Goal: Task Accomplishment & Management: Manage account settings

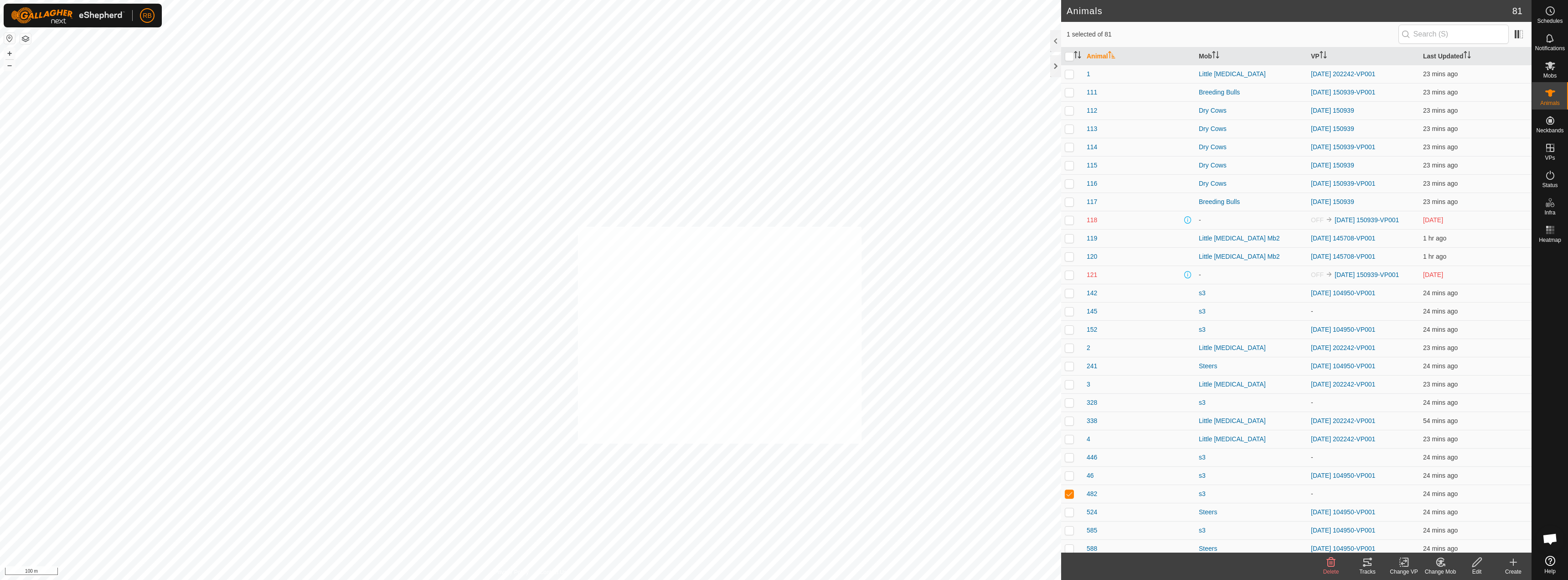
checkbox input "true"
click at [1407, 563] on icon at bounding box center [1404, 561] width 11 height 11
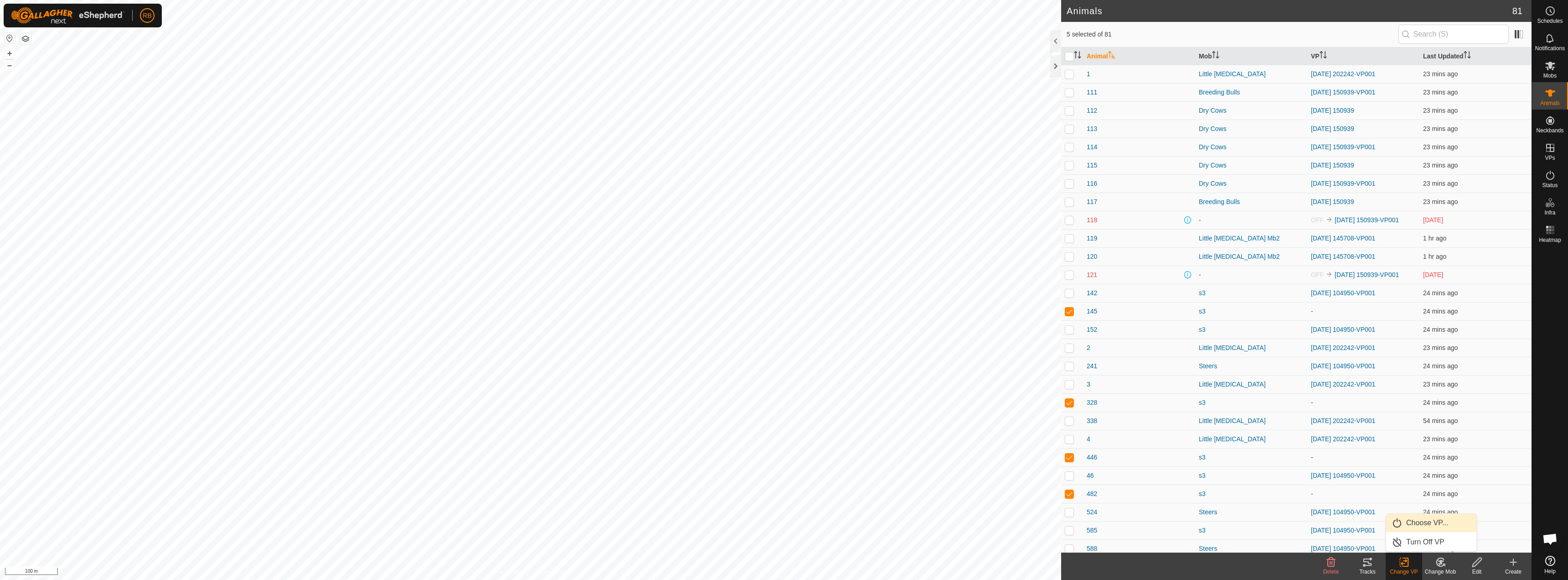
click at [1425, 520] on link "Choose VP..." at bounding box center [1431, 523] width 90 height 18
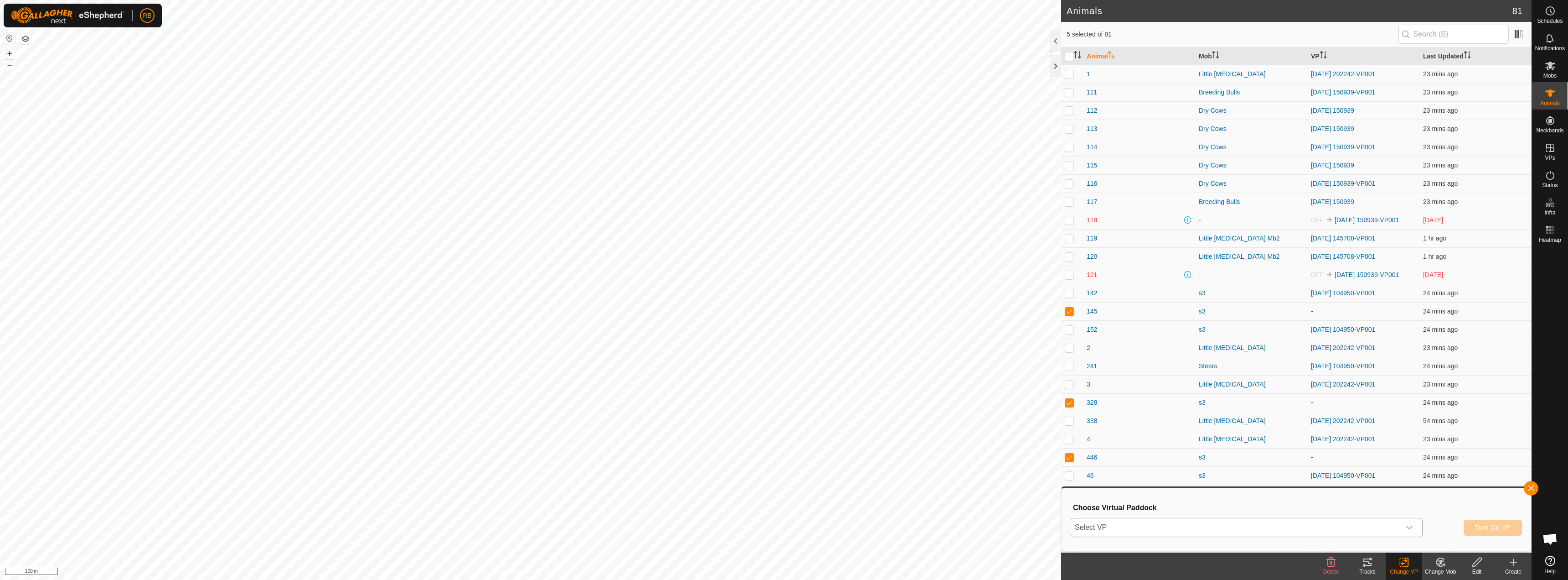
click at [1217, 523] on span "Select VP" at bounding box center [1236, 527] width 329 height 18
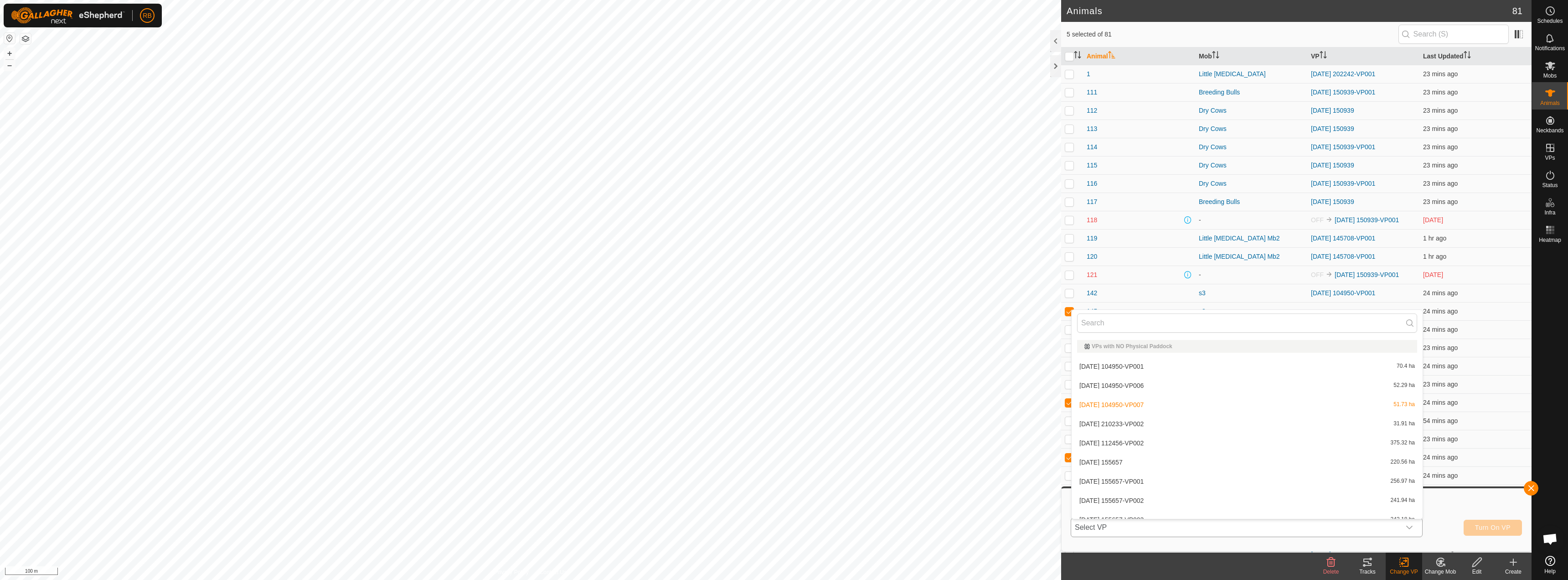
scroll to position [10, 0]
click at [1219, 356] on li "[DATE] 104950-VP001 70.4 ha" at bounding box center [1247, 356] width 351 height 18
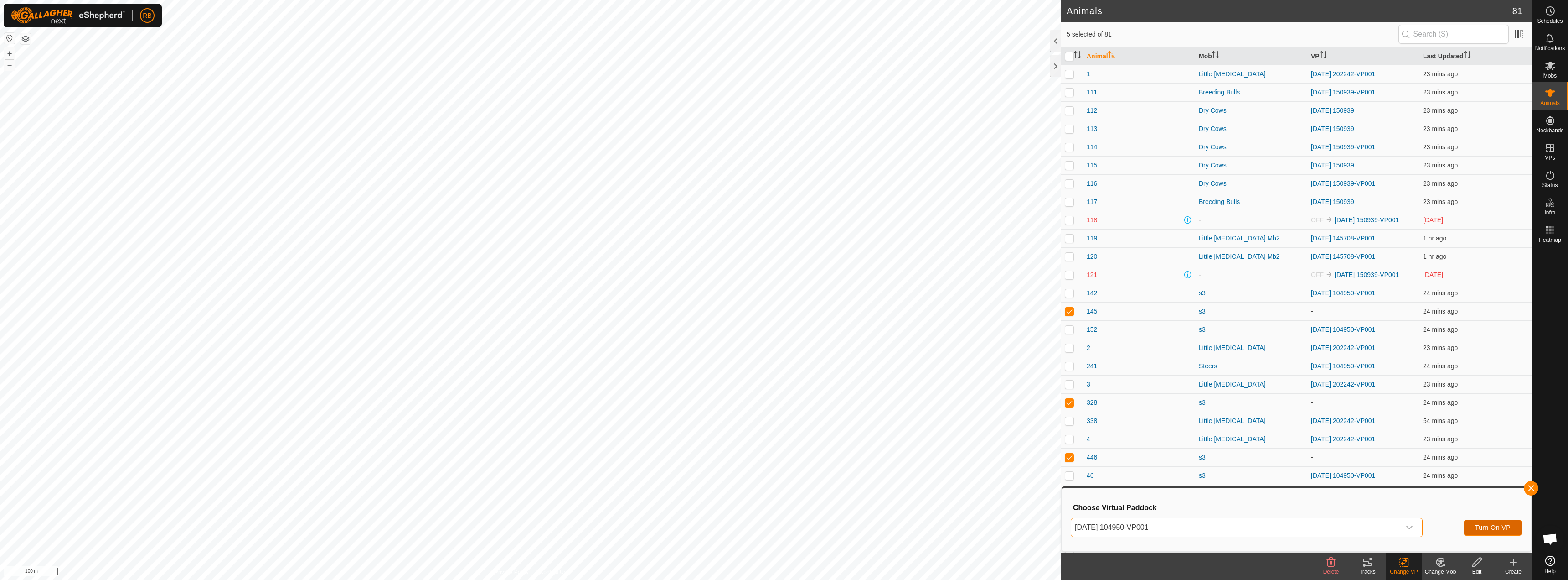
click at [1493, 534] on button "Turn On VP" at bounding box center [1493, 527] width 58 height 16
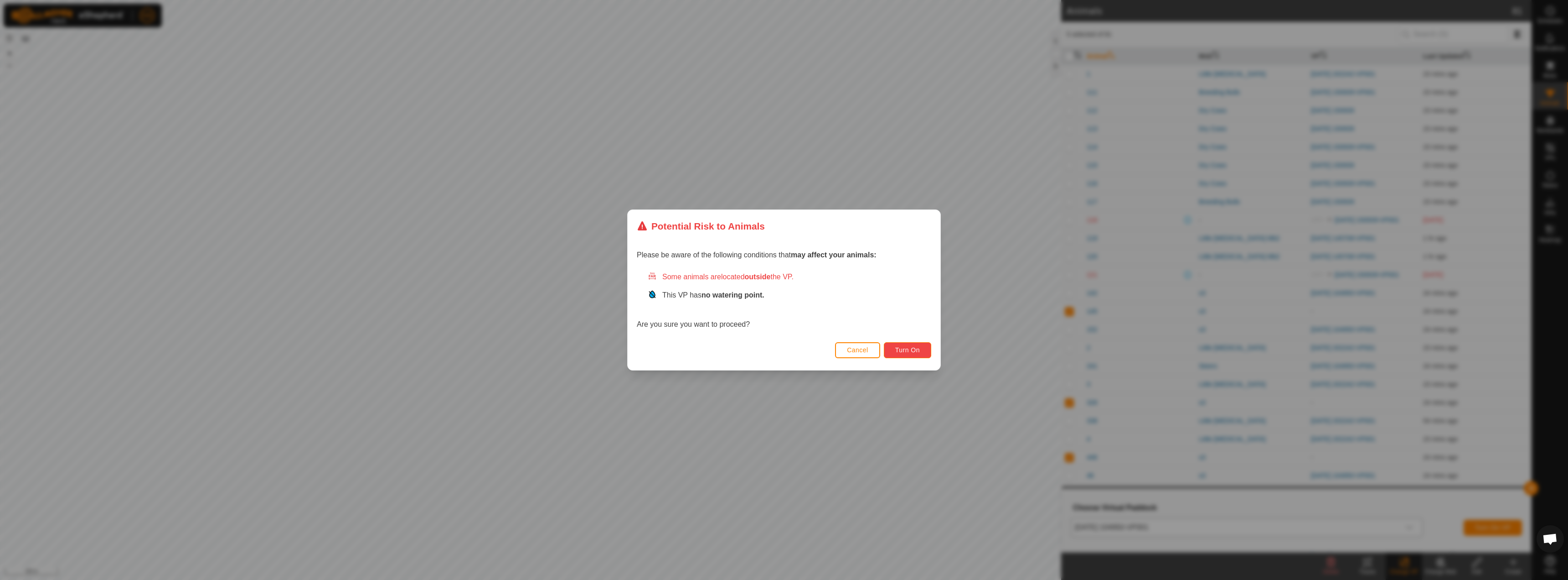
click at [914, 353] on button "Turn On" at bounding box center [907, 350] width 47 height 16
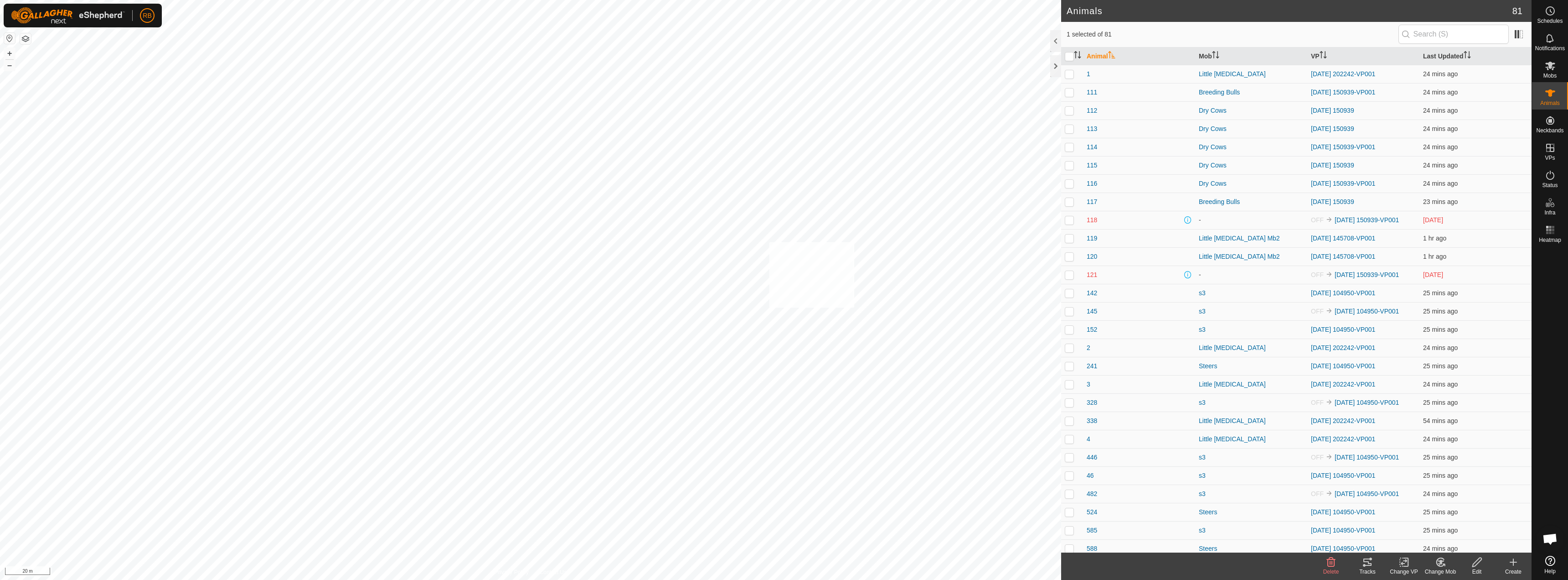
checkbox input "true"
click at [1370, 564] on icon at bounding box center [1367, 561] width 8 height 7
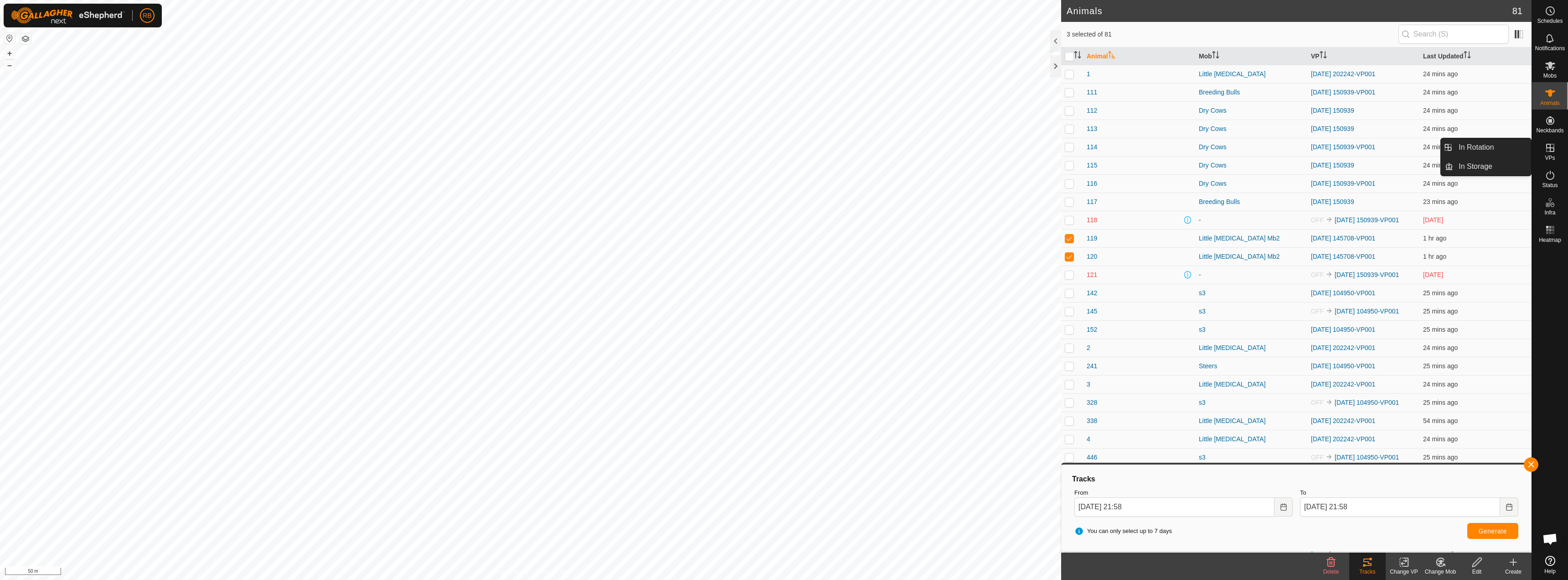
click at [1553, 158] on span "VPs" at bounding box center [1550, 157] width 10 height 6
click at [1517, 148] on link "In Rotation" at bounding box center [1492, 147] width 78 height 18
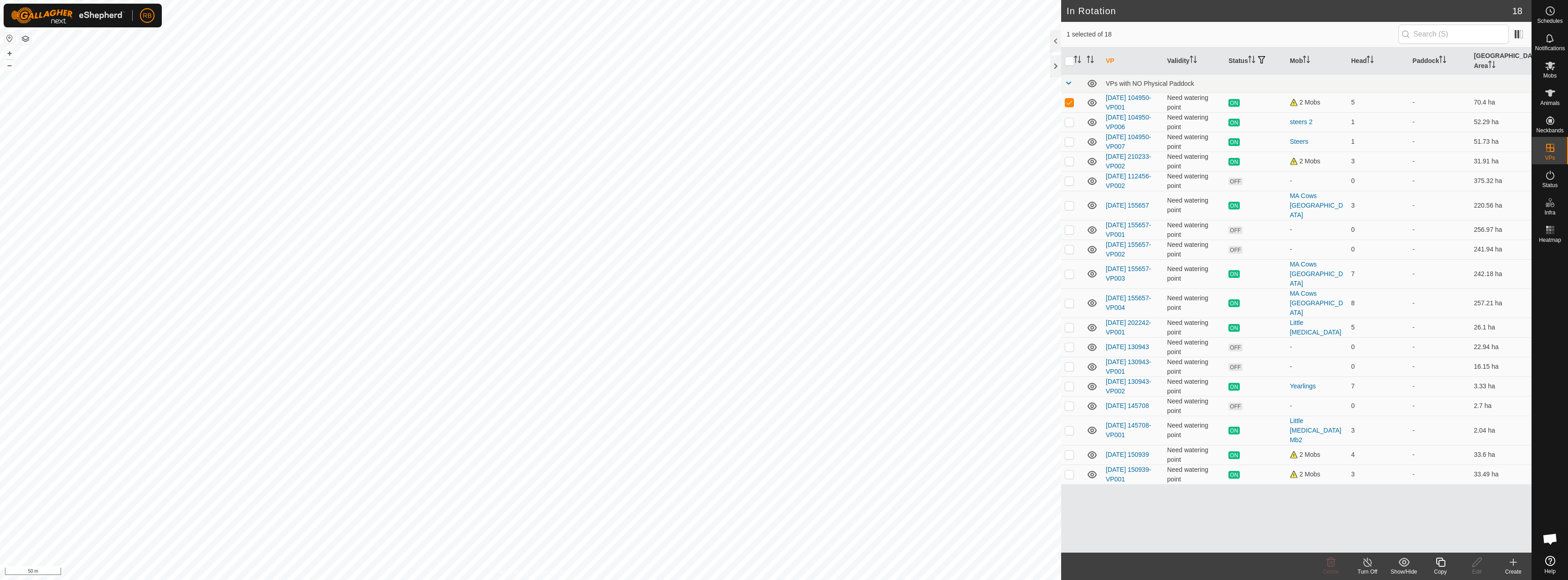
click at [1510, 569] on div "Create" at bounding box center [1513, 572] width 37 height 8
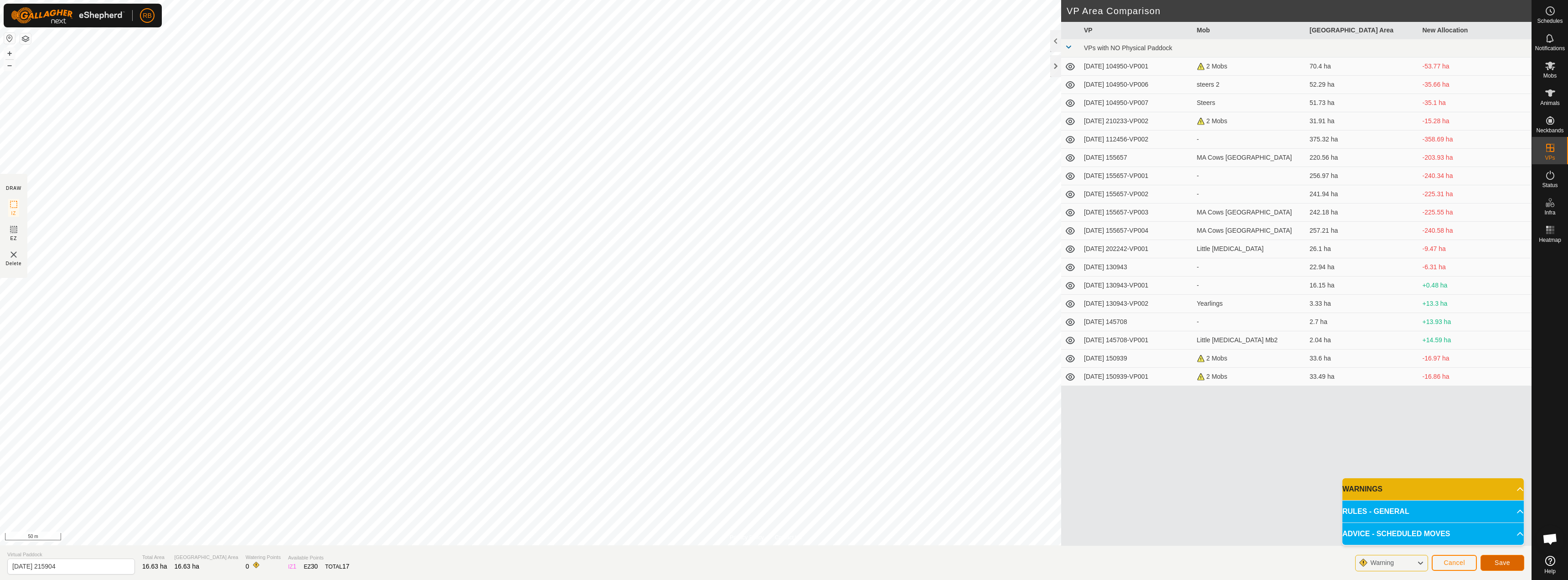
click at [1507, 555] on button "Save" at bounding box center [1502, 562] width 43 height 16
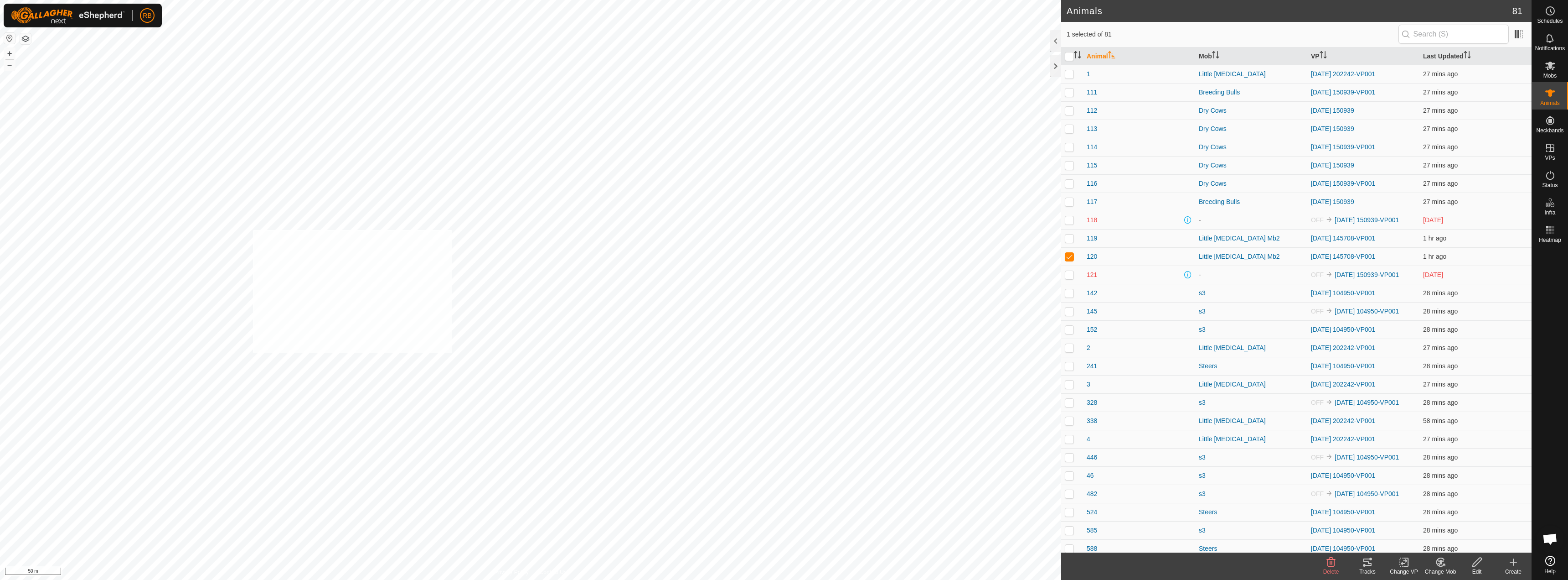
checkbox input "true"
click at [1412, 564] on change-vp-svg-icon at bounding box center [1403, 561] width 37 height 11
click at [1421, 523] on link "Choose VP..." at bounding box center [1431, 523] width 90 height 18
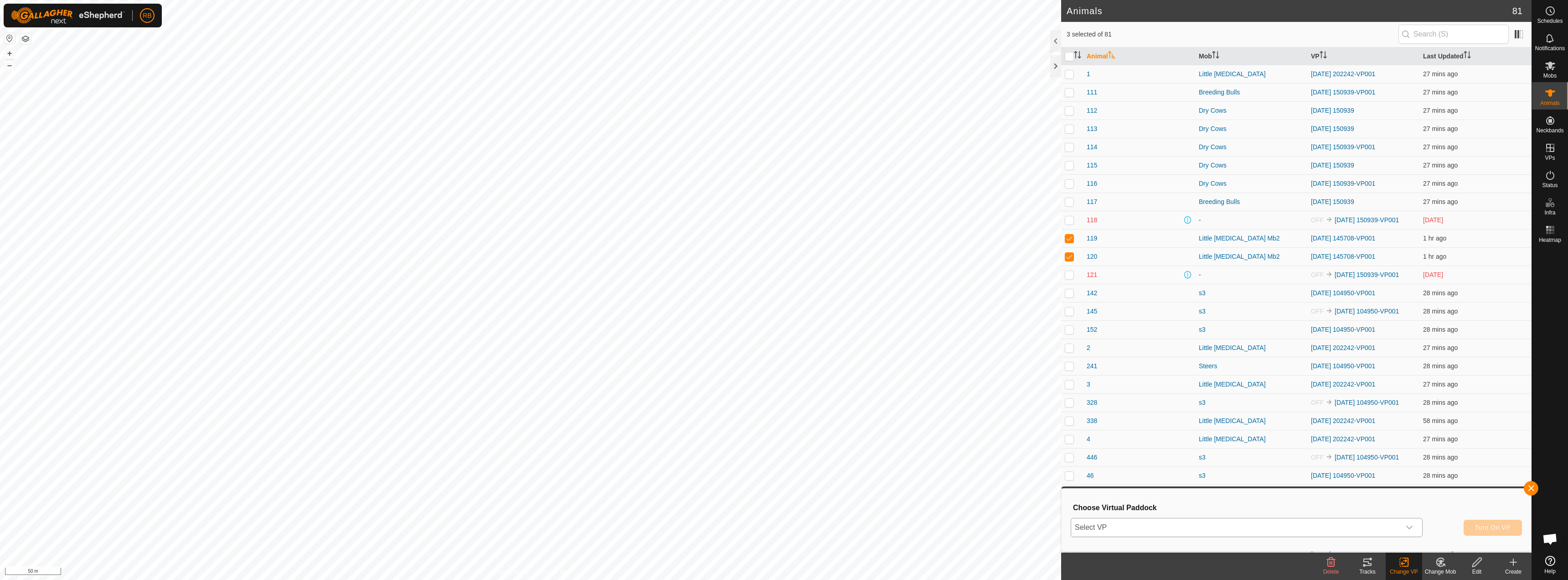
click at [1337, 528] on span "Select VP" at bounding box center [1236, 527] width 329 height 18
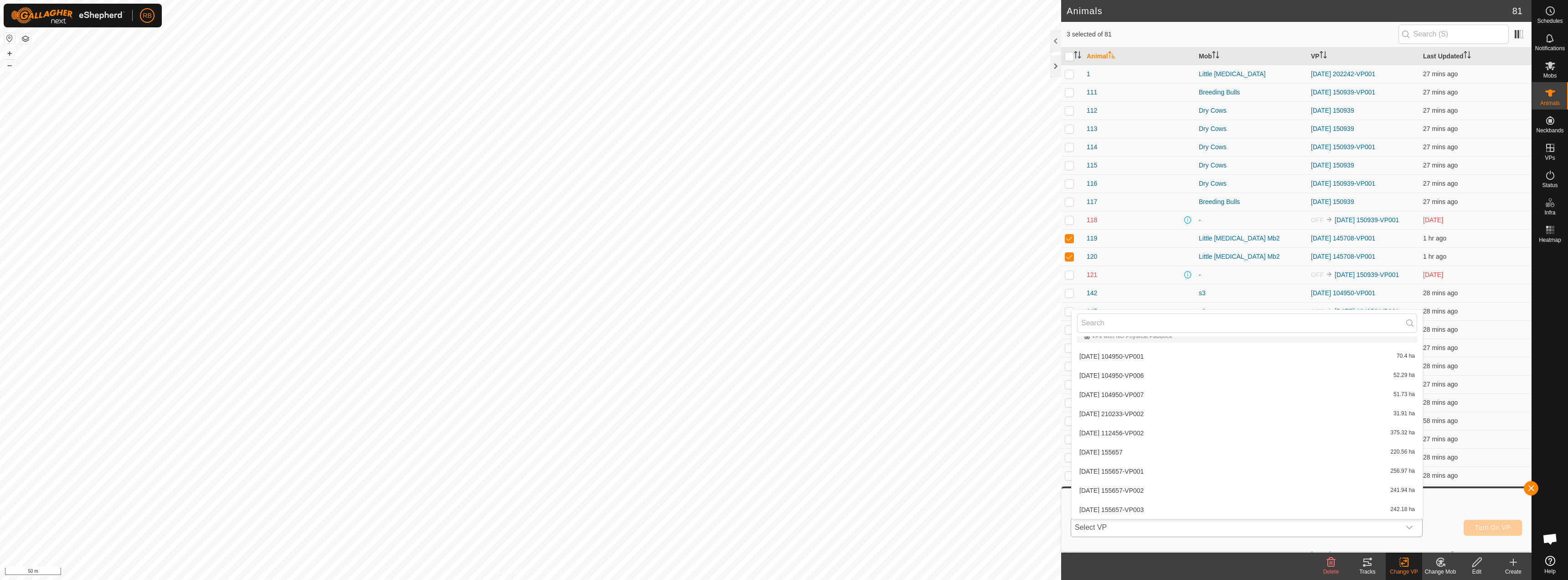
scroll to position [202, 0]
click at [1133, 511] on li "[DATE] 215904 16.63 ha" at bounding box center [1247, 510] width 351 height 18
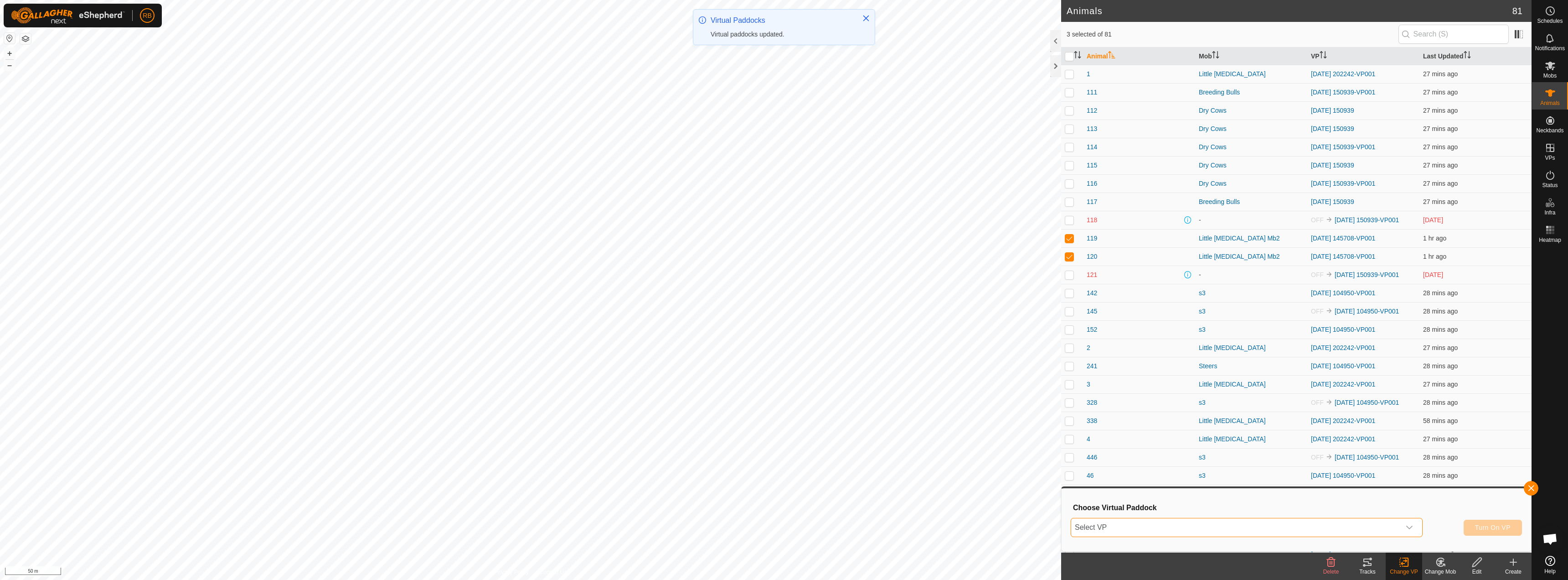
click at [1402, 527] on div "dropdown trigger" at bounding box center [1409, 527] width 18 height 18
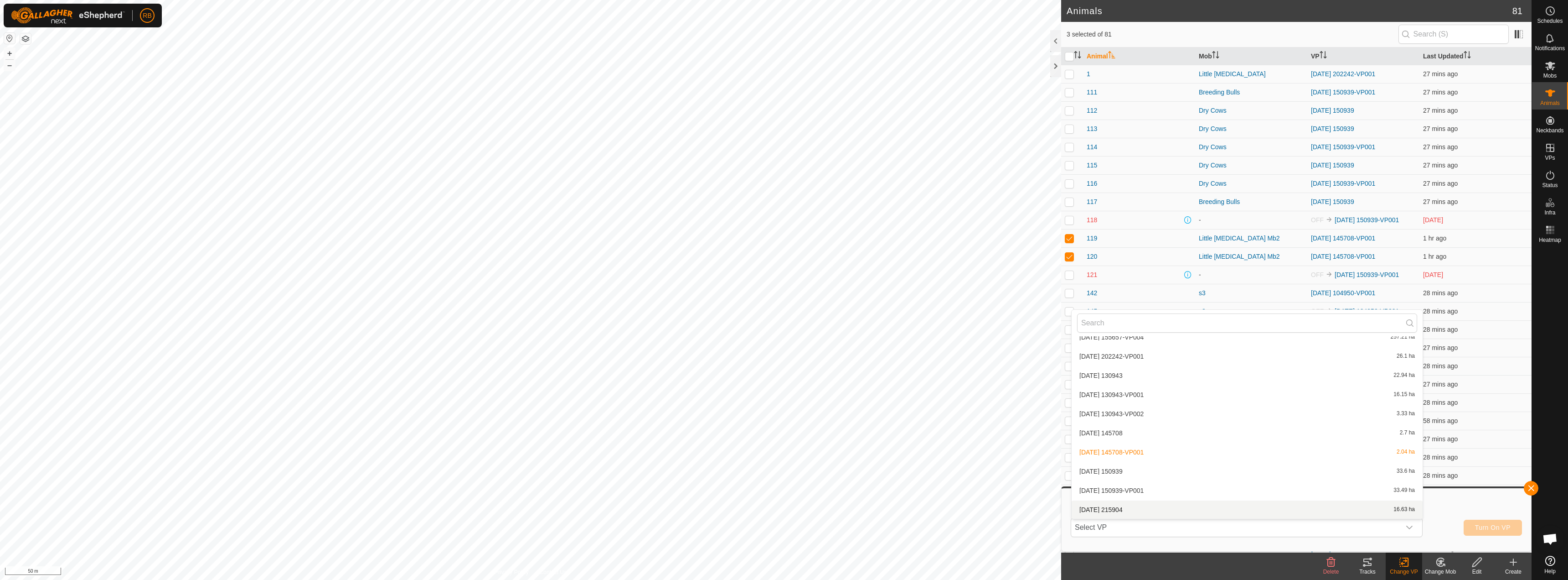
click at [1180, 501] on li "[DATE] 215904 16.63 ha" at bounding box center [1247, 510] width 351 height 18
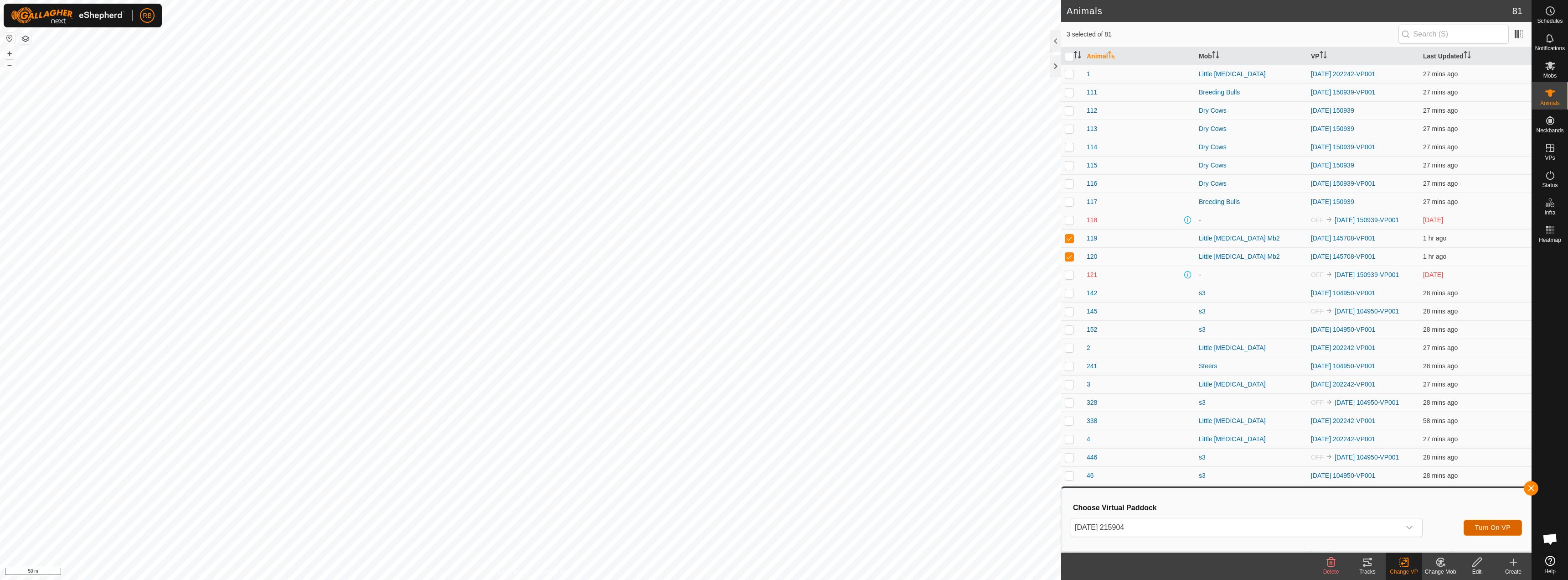
click at [1498, 528] on span "Turn On VP" at bounding box center [1492, 527] width 35 height 7
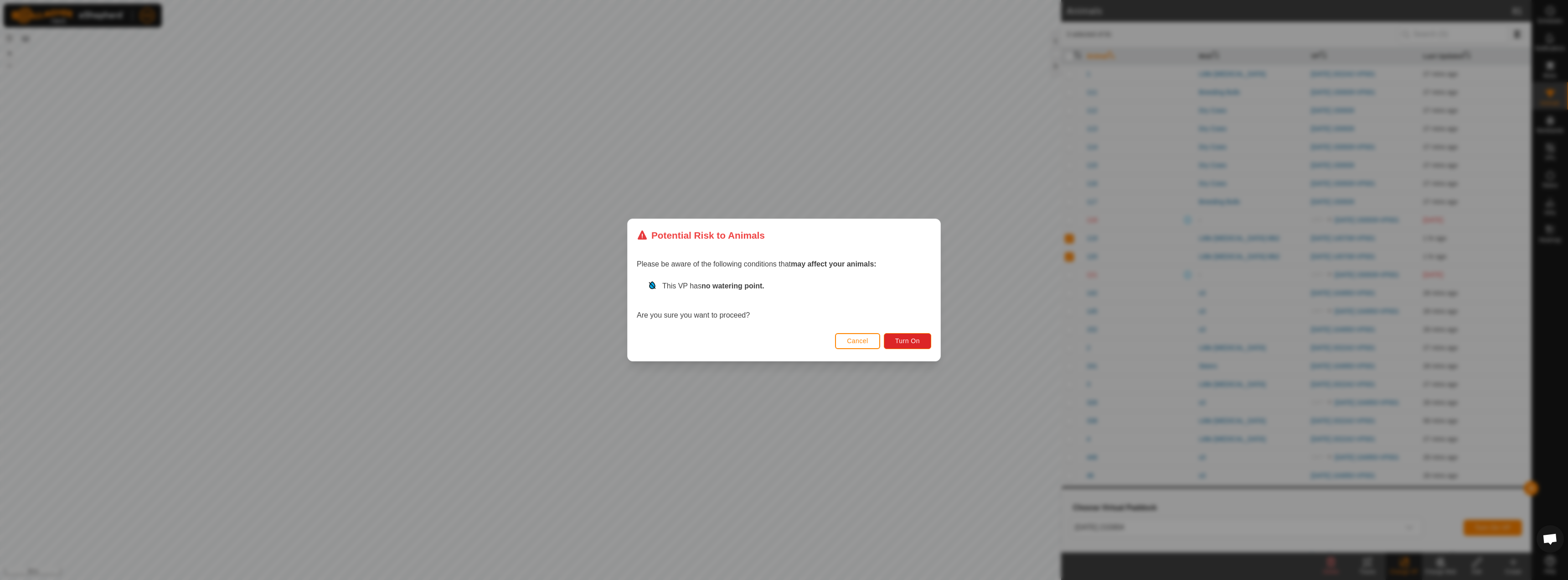
click at [895, 349] on div "Cancel Turn On" at bounding box center [784, 345] width 313 height 31
click at [901, 347] on button "Turn On" at bounding box center [907, 340] width 47 height 16
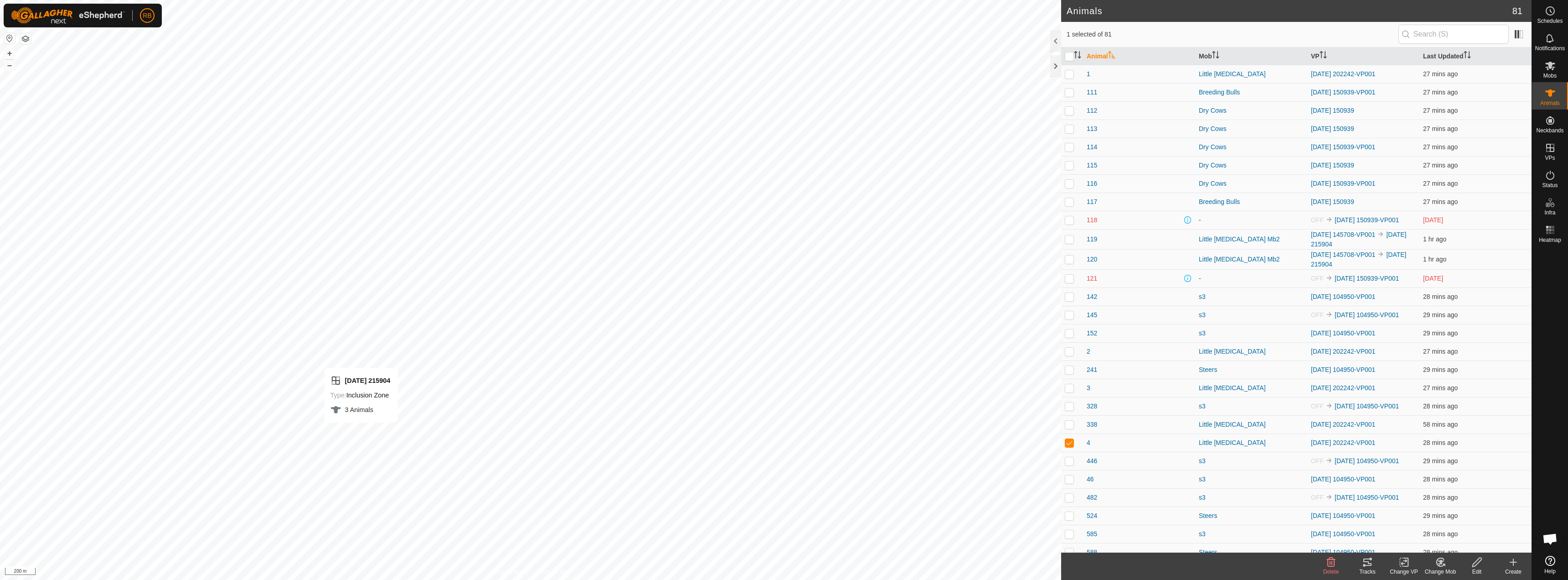
checkbox input "true"
click at [1369, 563] on icon at bounding box center [1367, 561] width 8 height 7
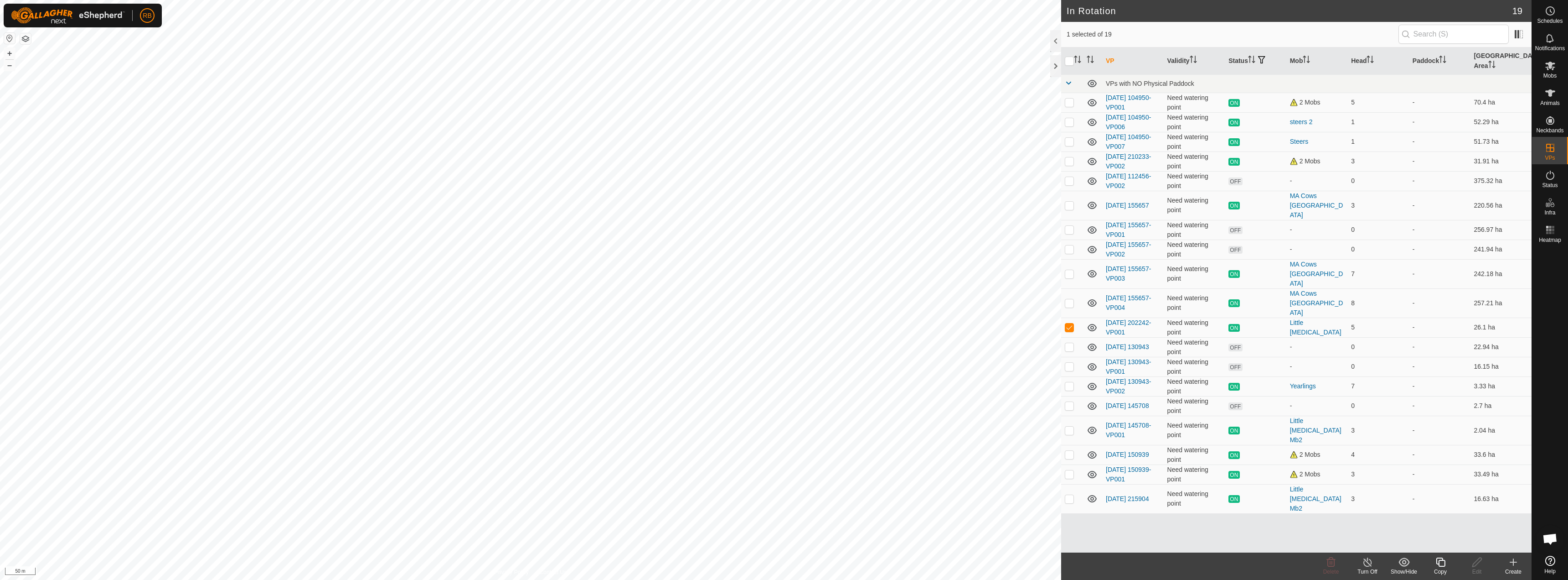
click at [1444, 566] on icon at bounding box center [1440, 561] width 9 height 9
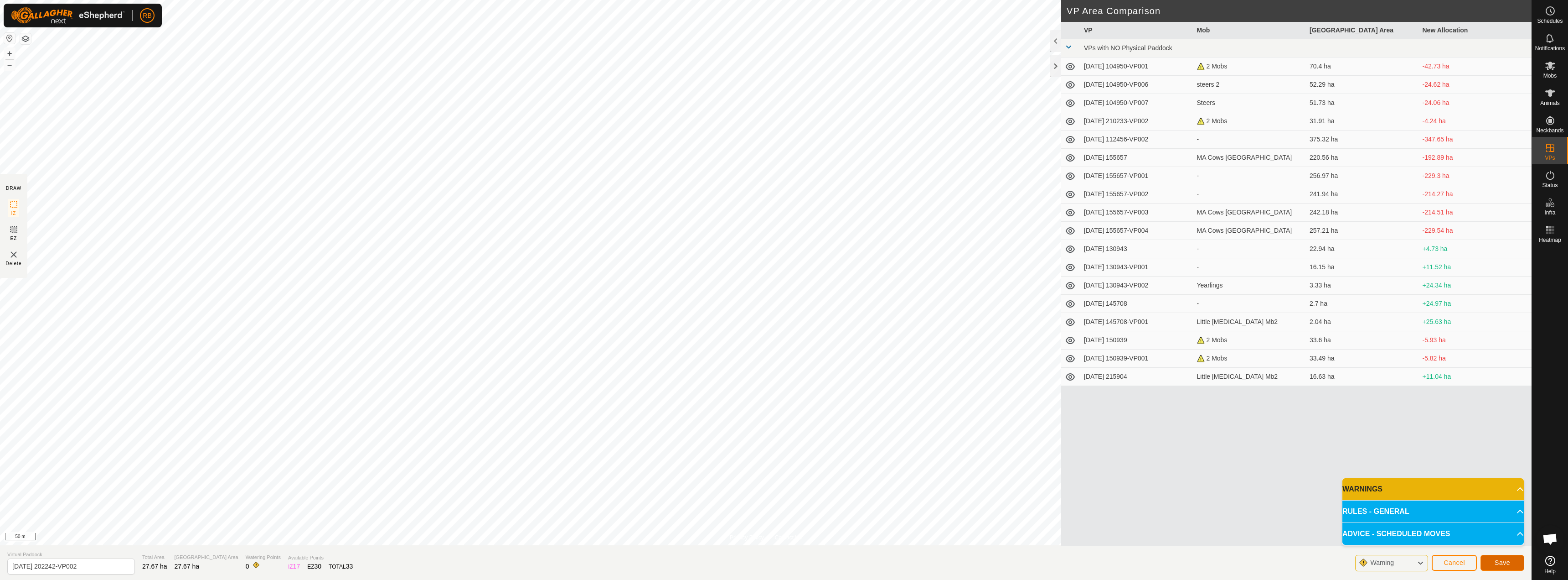
click at [1507, 564] on span "Save" at bounding box center [1502, 562] width 16 height 7
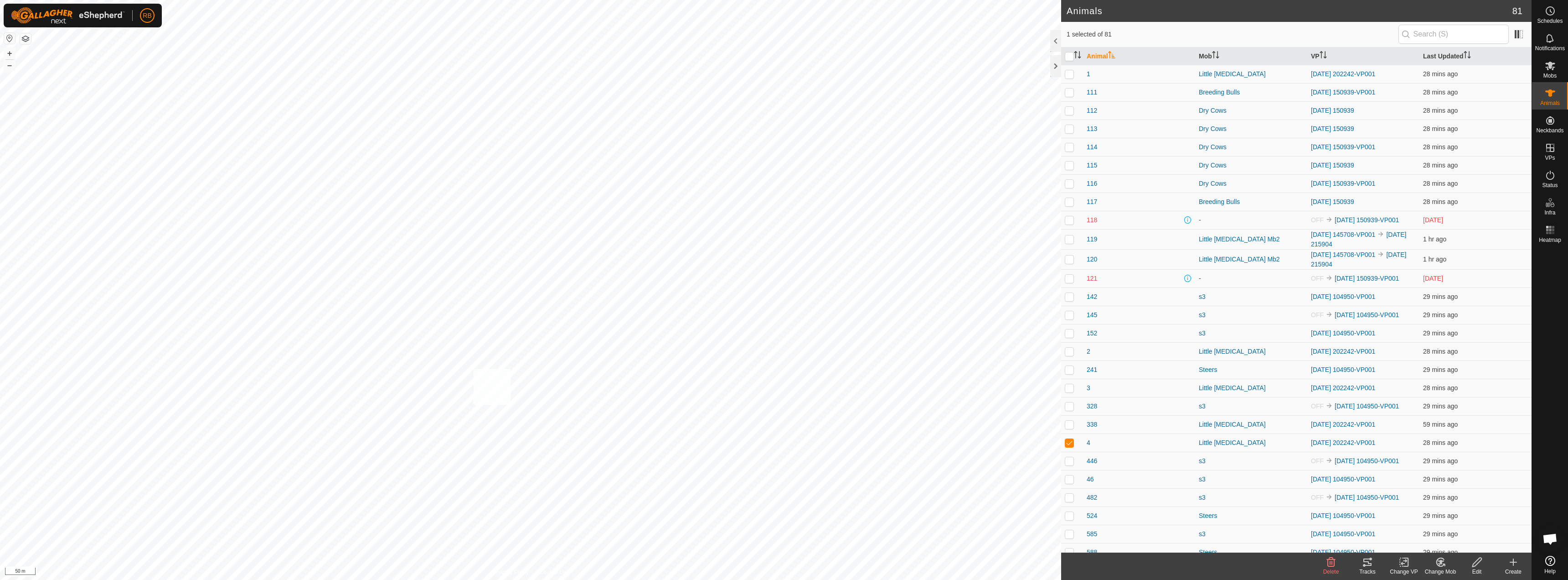
checkbox input "true"
click at [1411, 564] on change-vp-svg-icon at bounding box center [1403, 561] width 37 height 11
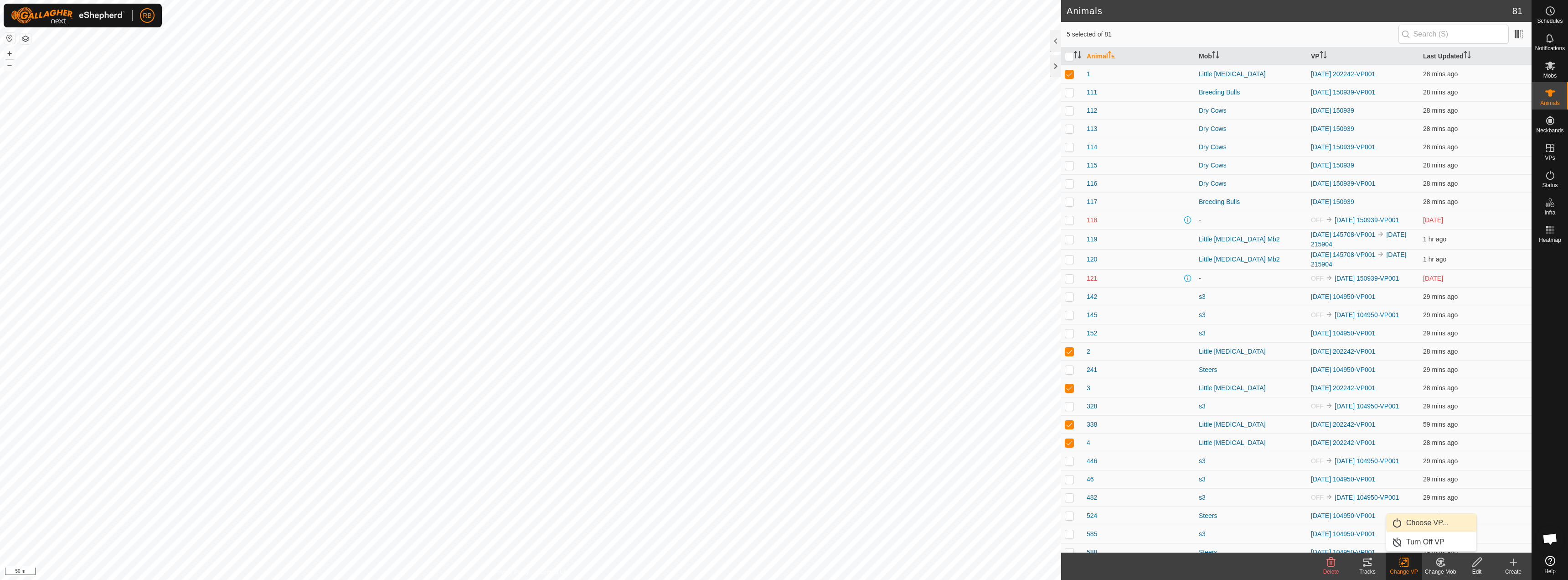
click at [1433, 519] on link "Choose VP..." at bounding box center [1431, 523] width 90 height 18
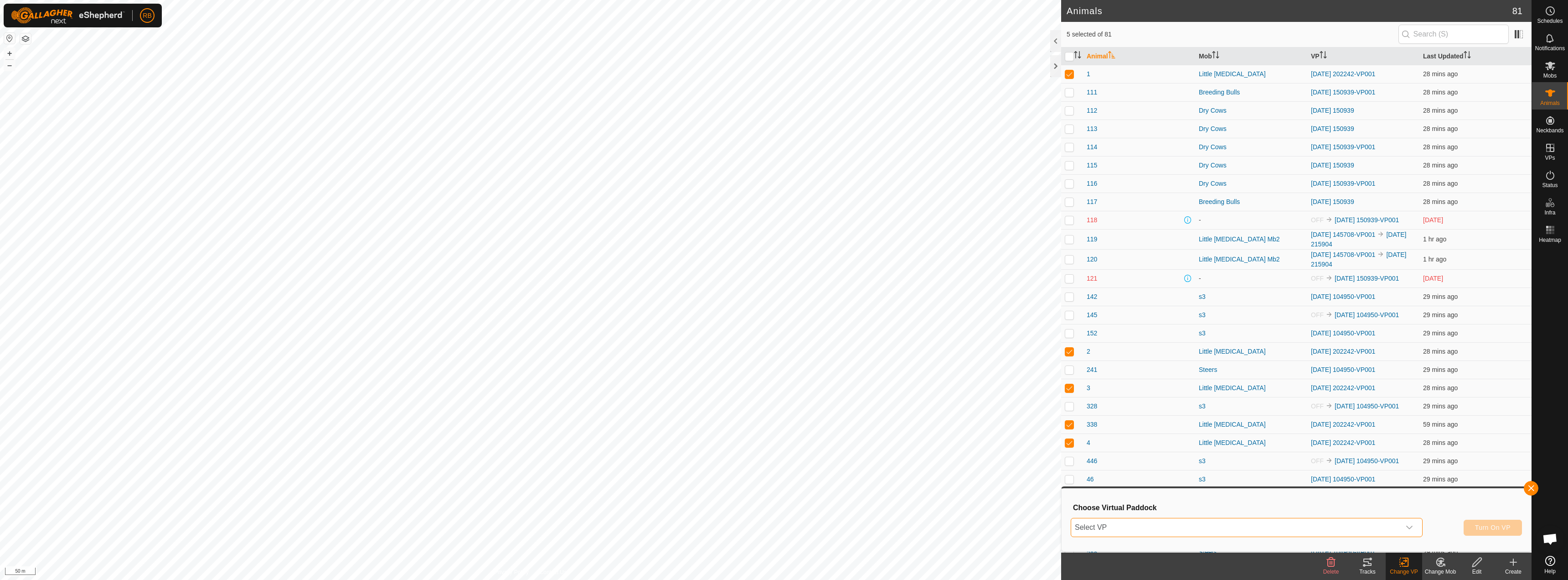
click at [1236, 523] on span "Select VP" at bounding box center [1236, 527] width 329 height 18
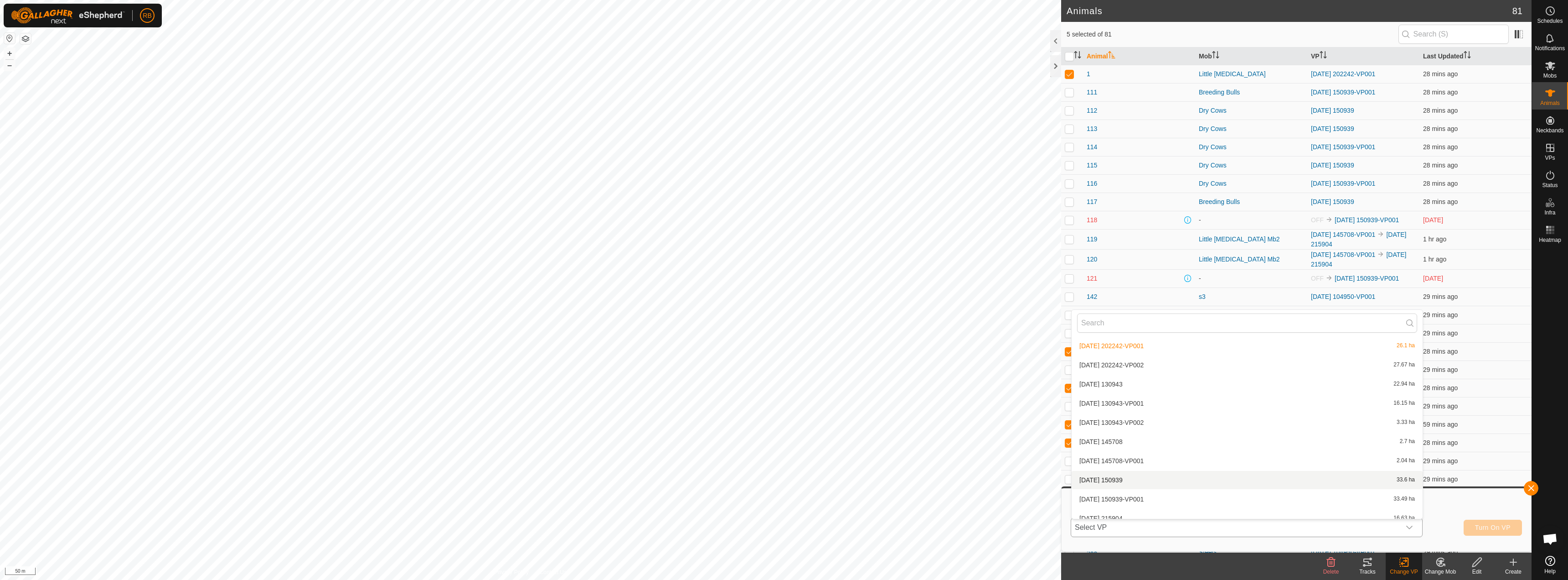
scroll to position [220, 0]
click at [1154, 357] on li "[DATE] 202242-VP002 27.67 ha" at bounding box center [1247, 356] width 351 height 18
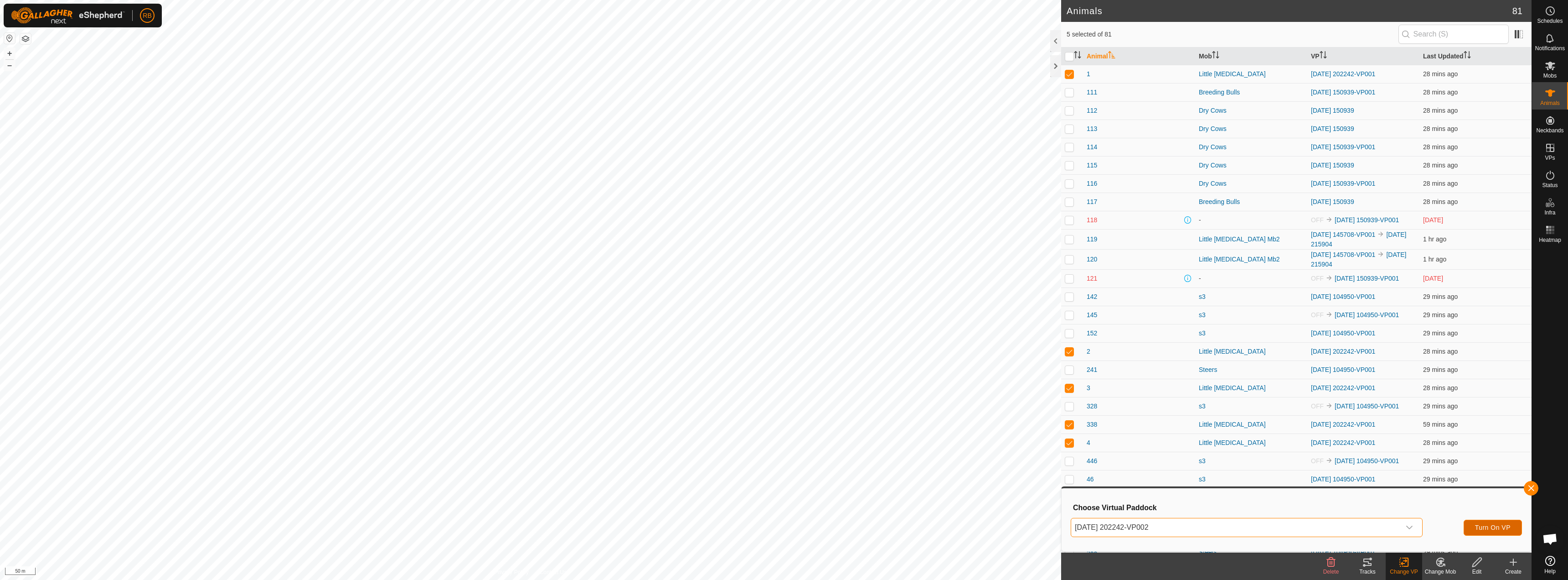
click at [1498, 527] on span "Turn On VP" at bounding box center [1492, 527] width 35 height 7
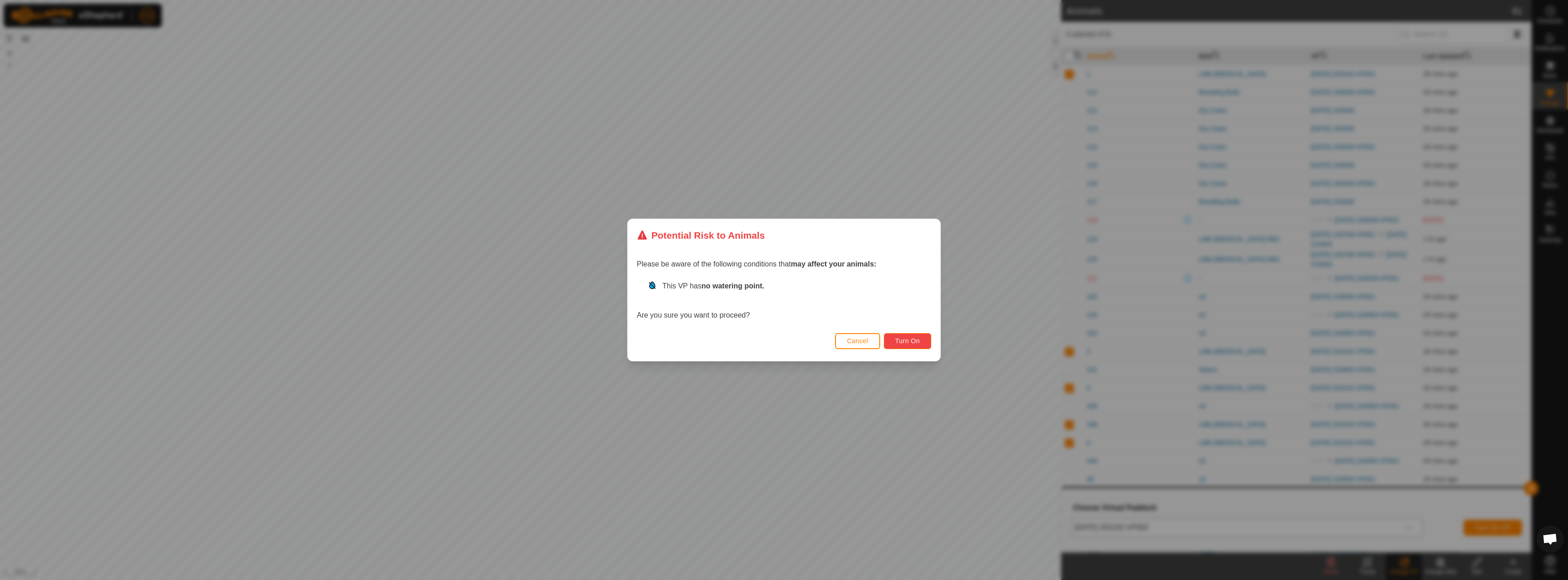
click at [898, 345] on button "Turn On" at bounding box center [907, 340] width 47 height 16
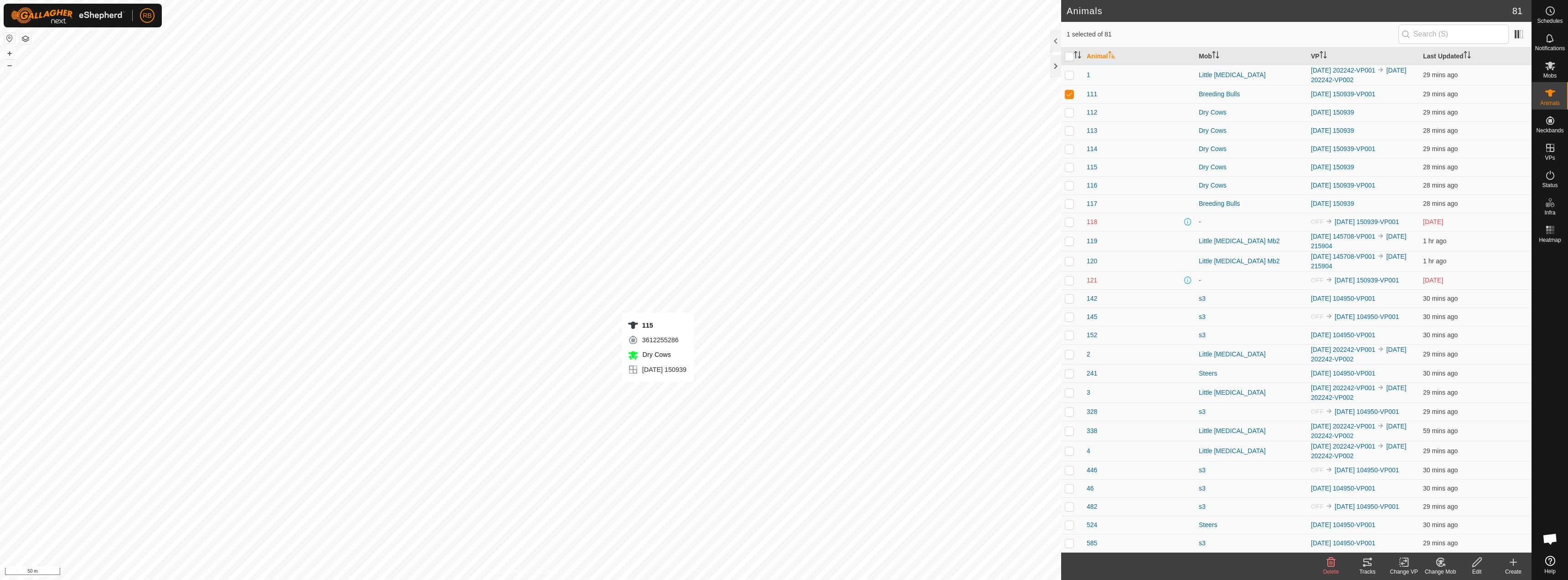
checkbox input "false"
checkbox input "true"
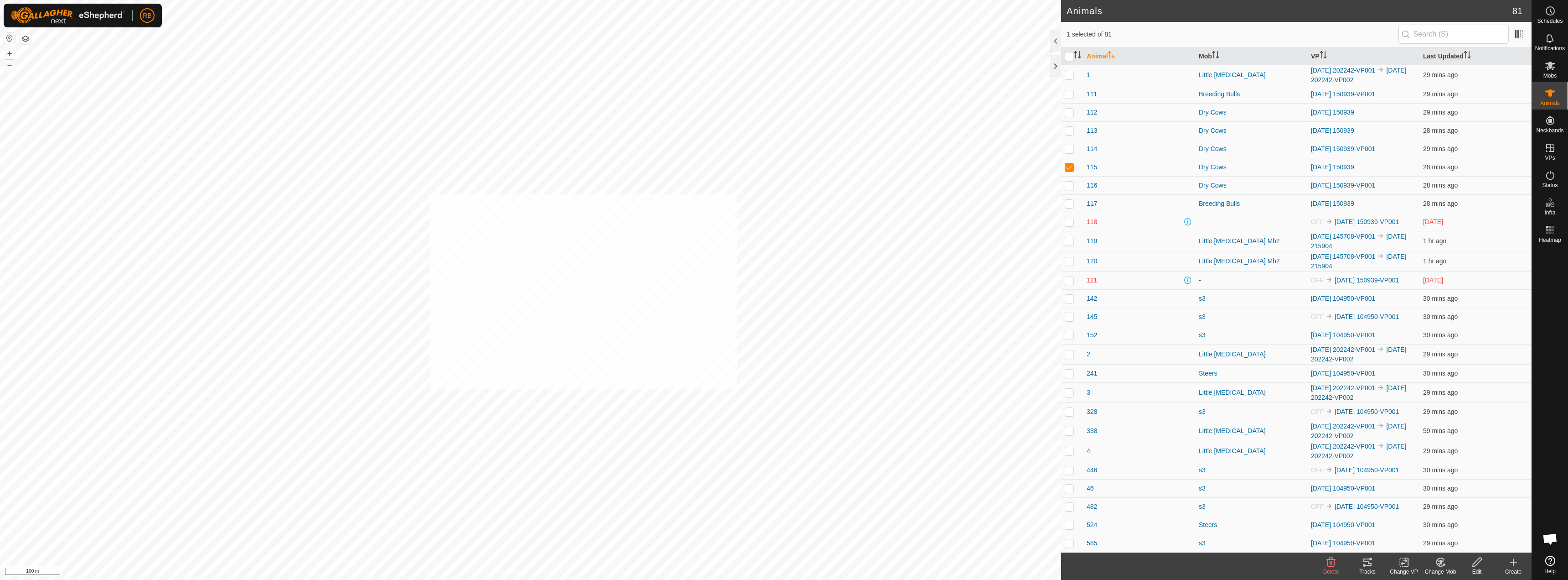
checkbox input "true"
click at [1369, 568] on div "Tracks" at bounding box center [1367, 572] width 37 height 8
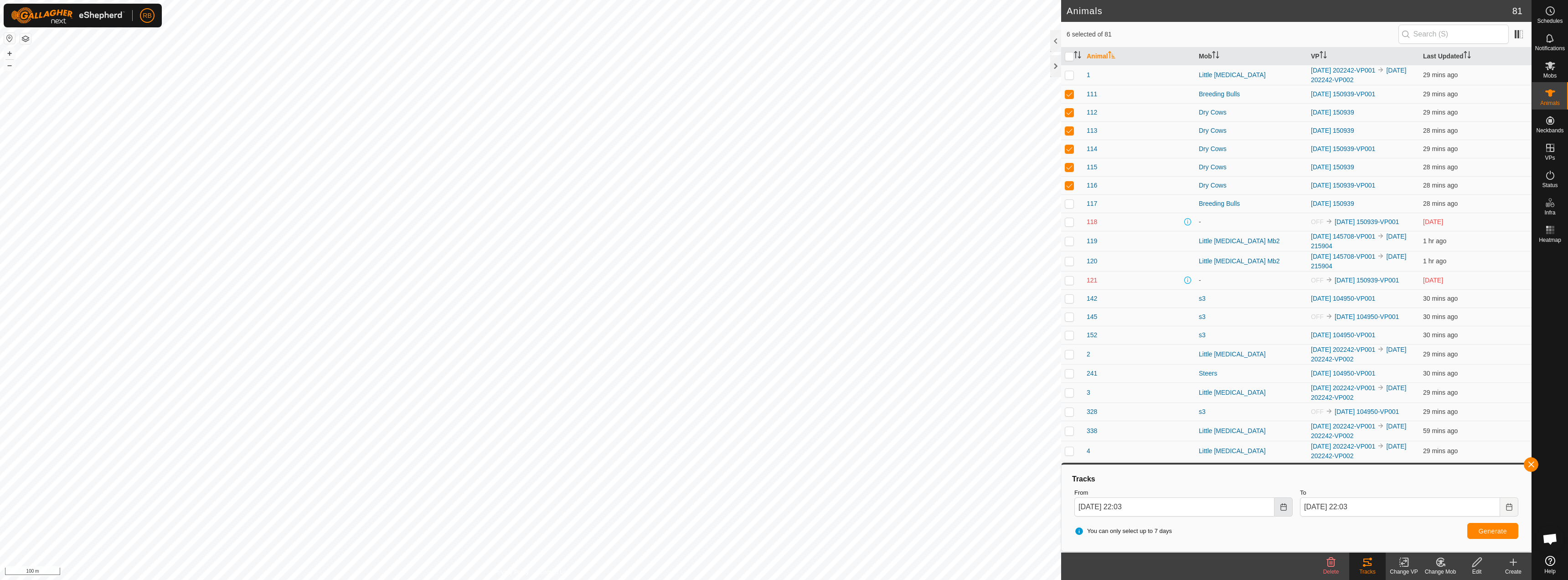
click at [1282, 505] on icon "Choose Date" at bounding box center [1283, 506] width 7 height 7
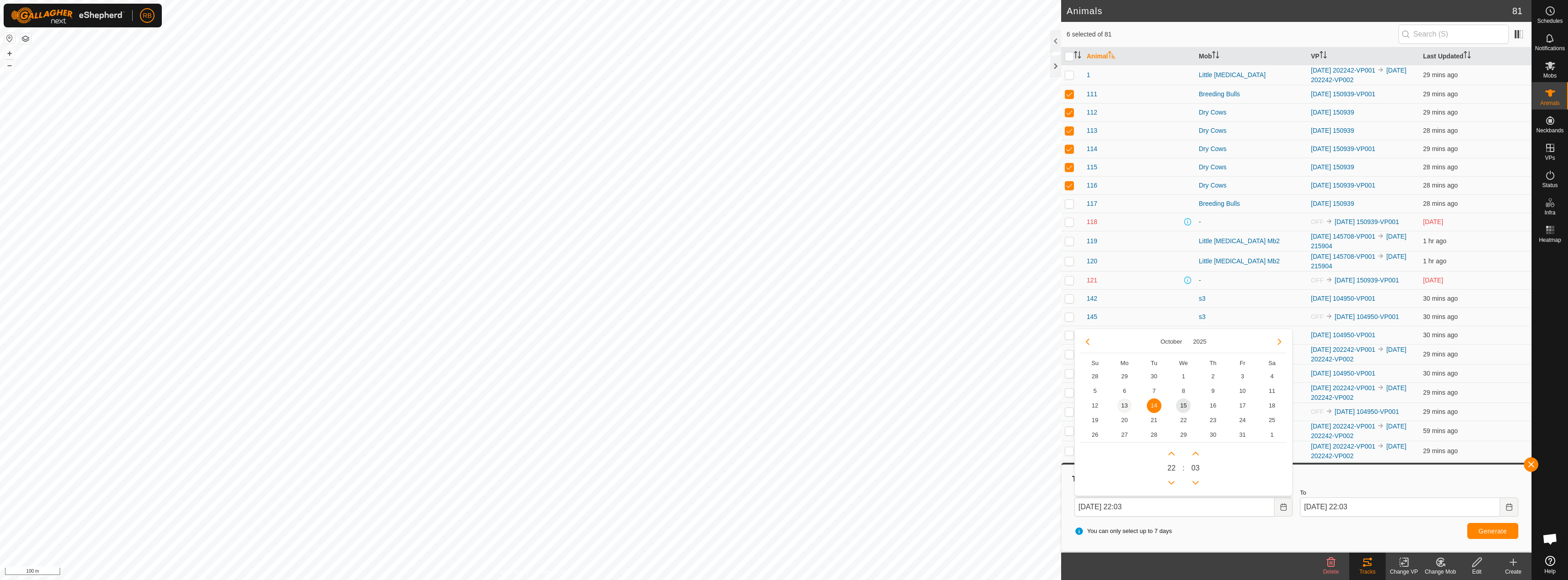
click at [1126, 405] on span "13" at bounding box center [1124, 406] width 15 height 15
type input "[DATE] 22:03"
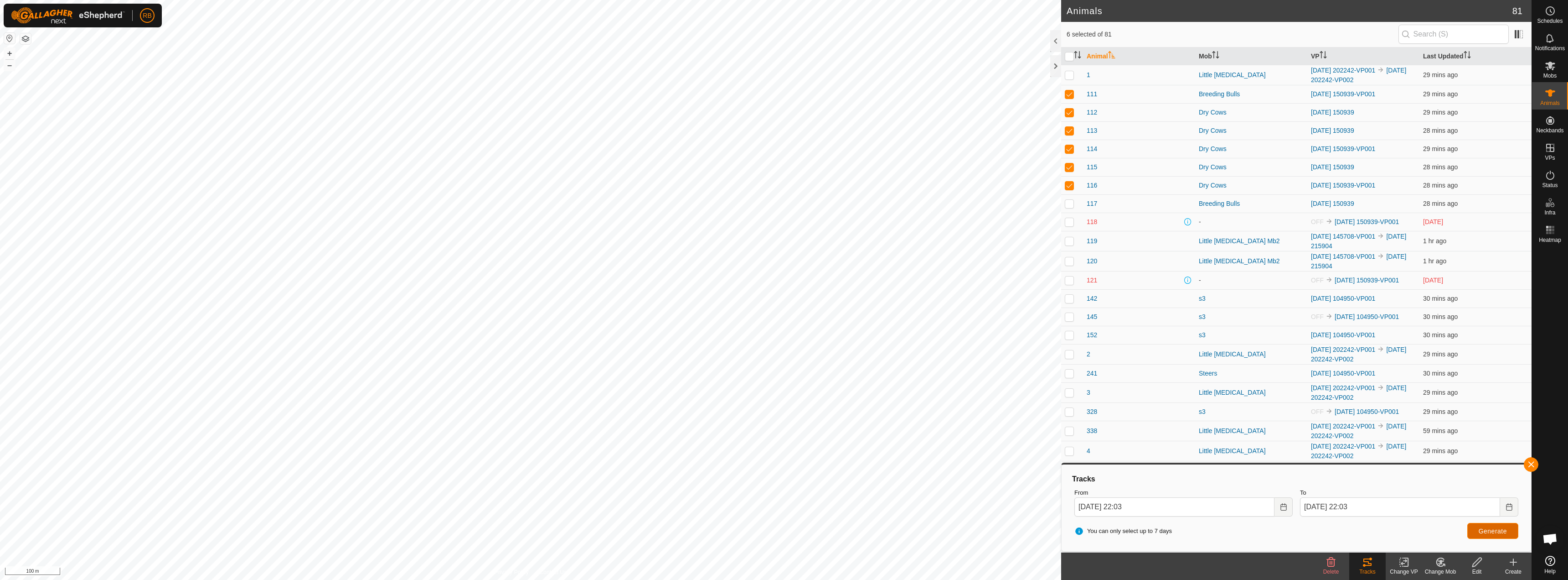
click at [1487, 534] on span "Generate" at bounding box center [1493, 531] width 29 height 7
checkbox input "false"
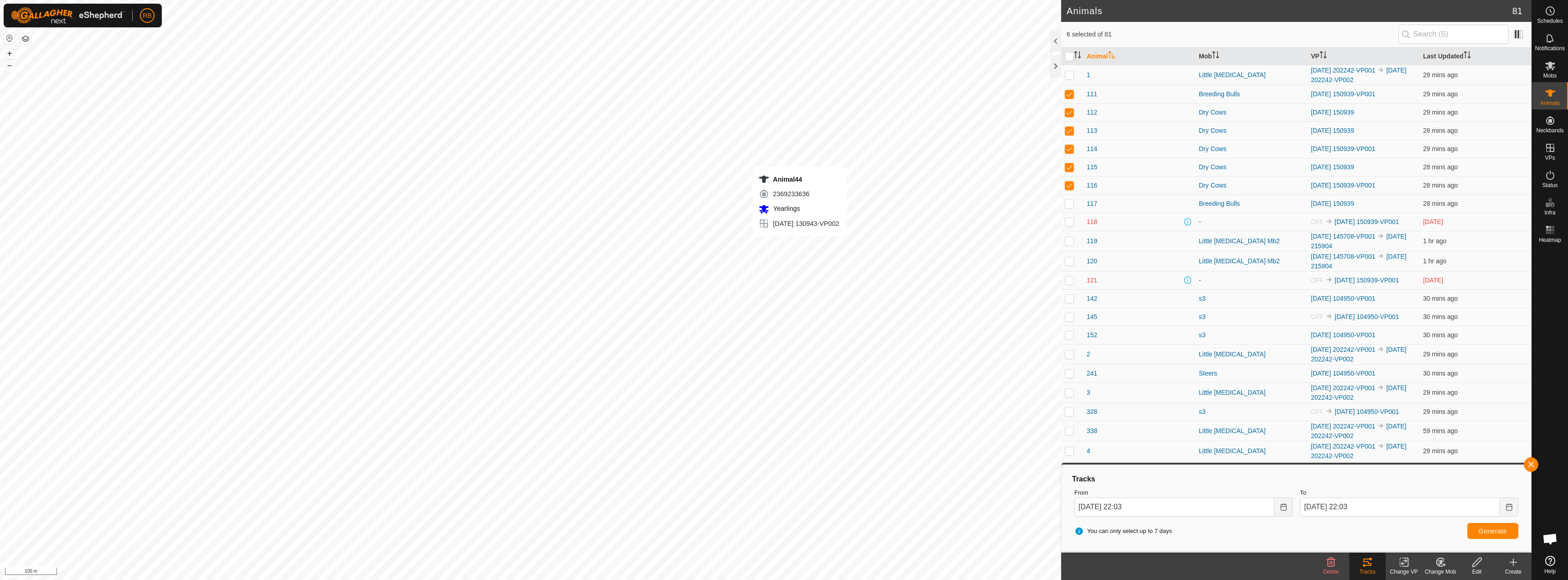
checkbox input "false"
checkbox input "true"
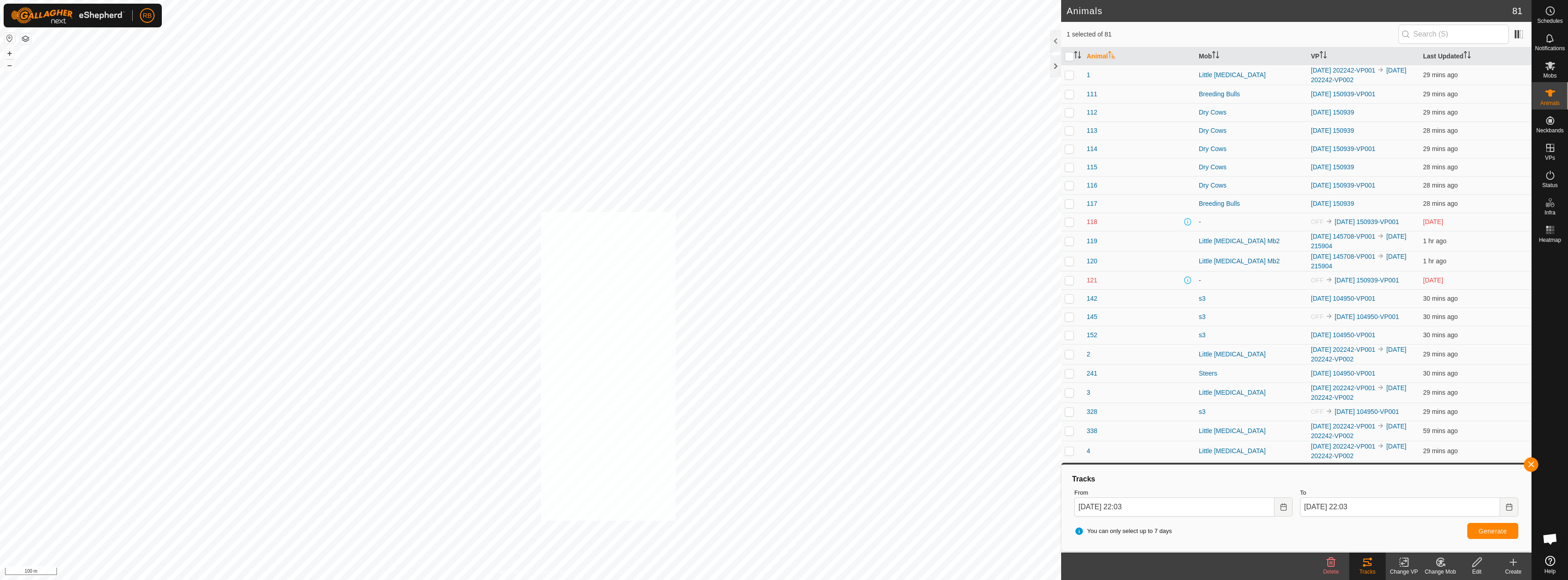
checkbox input "true"
click at [1370, 562] on icon at bounding box center [1367, 561] width 11 height 11
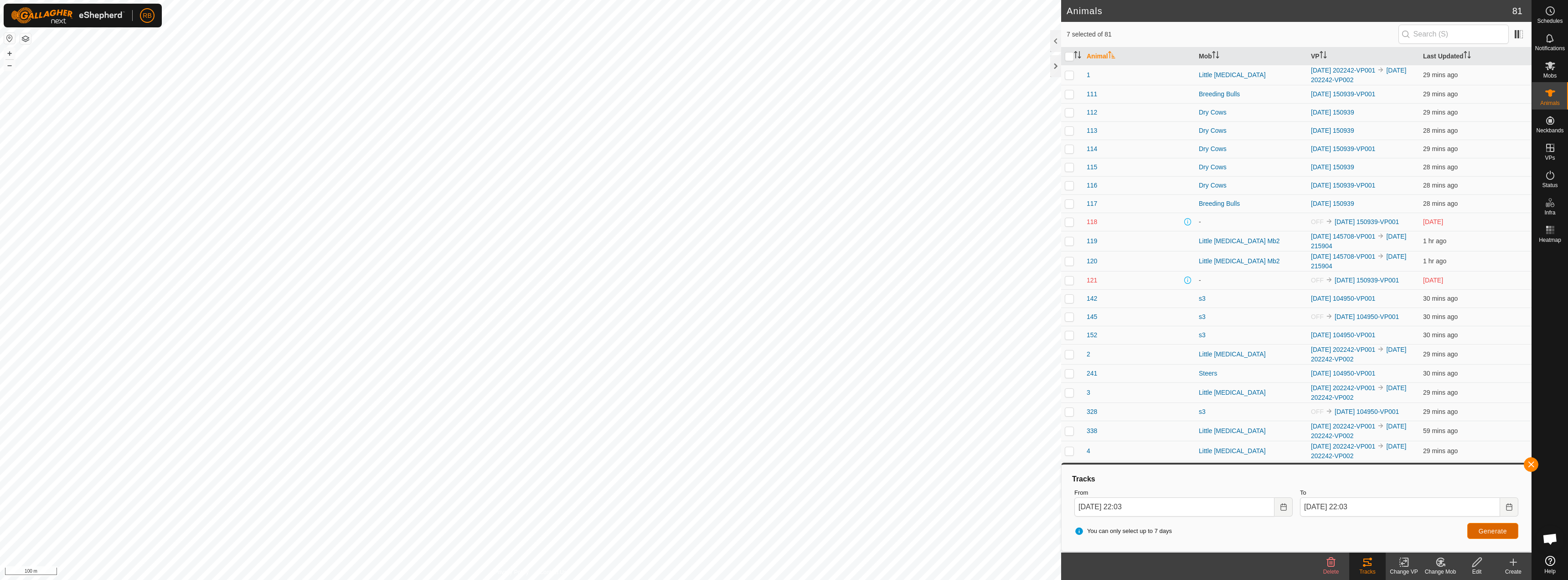
click at [1486, 537] on button "Generate" at bounding box center [1493, 530] width 51 height 16
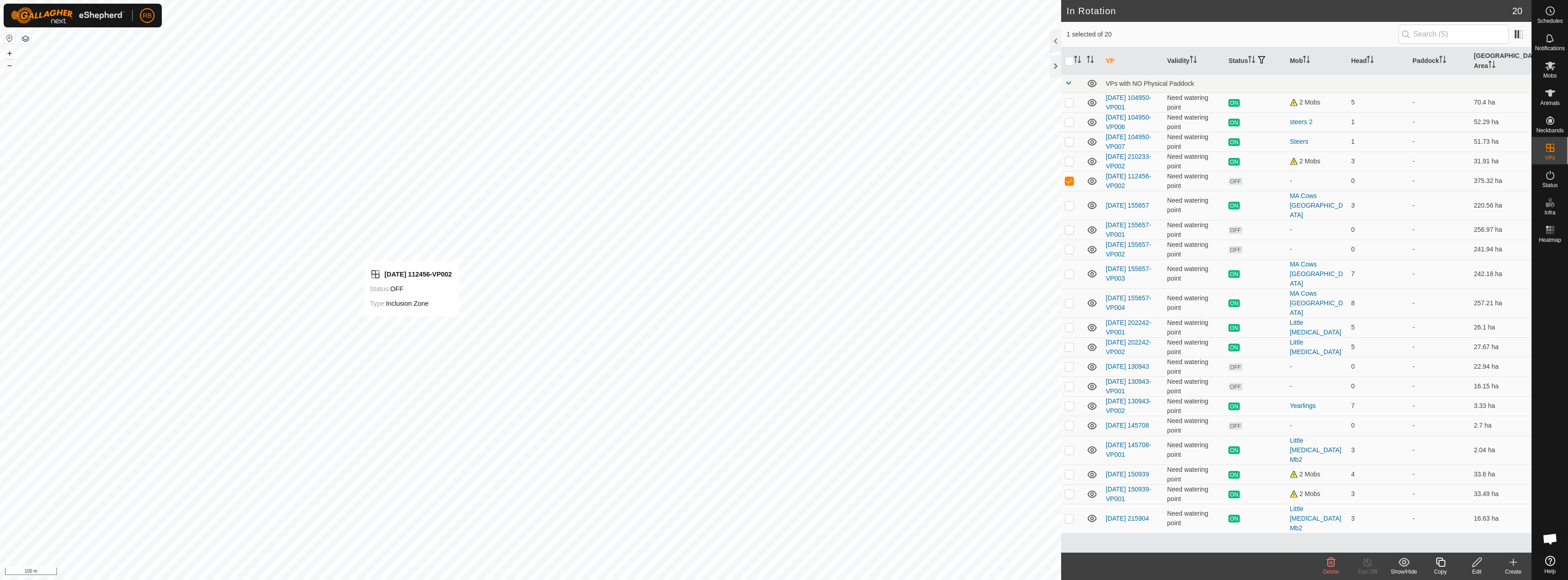
checkbox input "false"
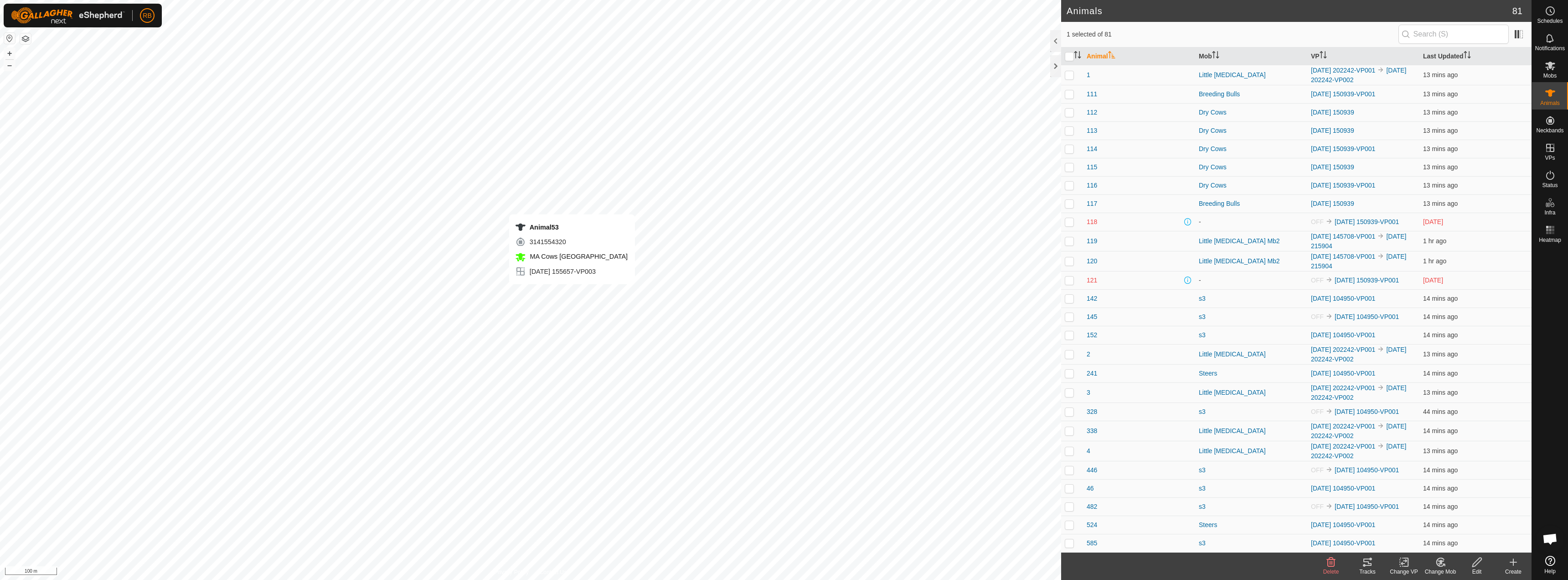
checkbox input "false"
checkbox input "true"
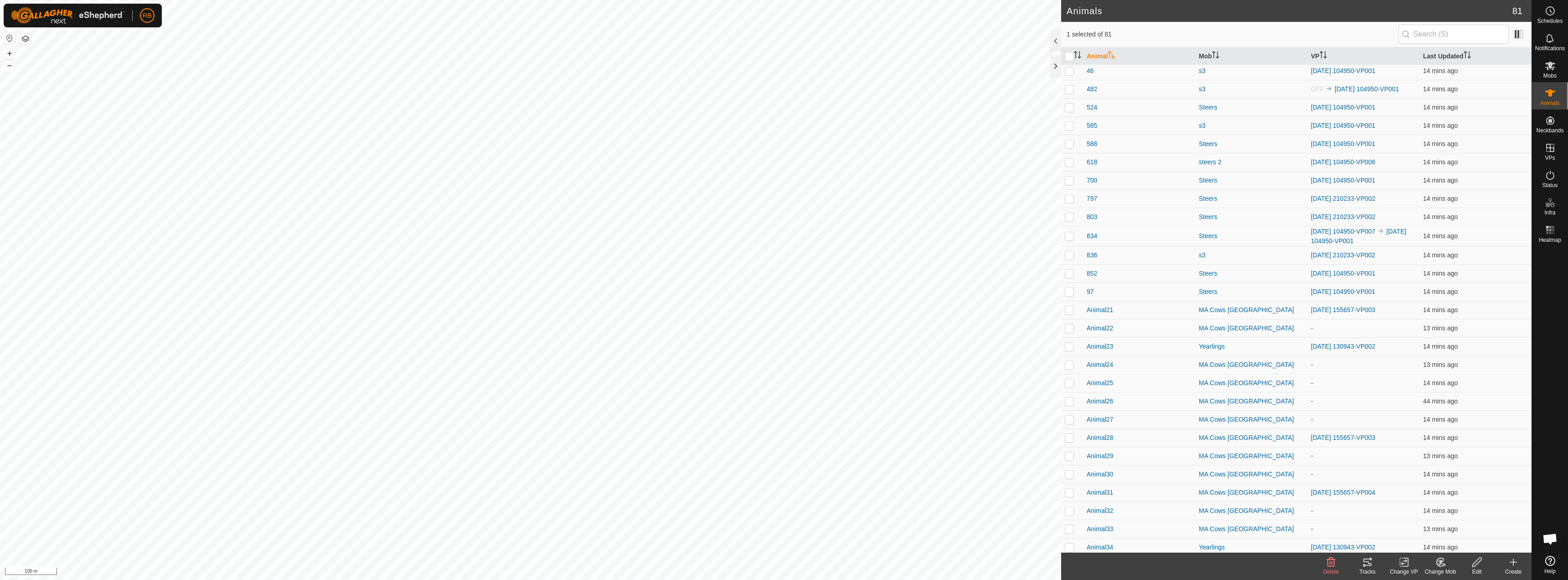
scroll to position [1007, 0]
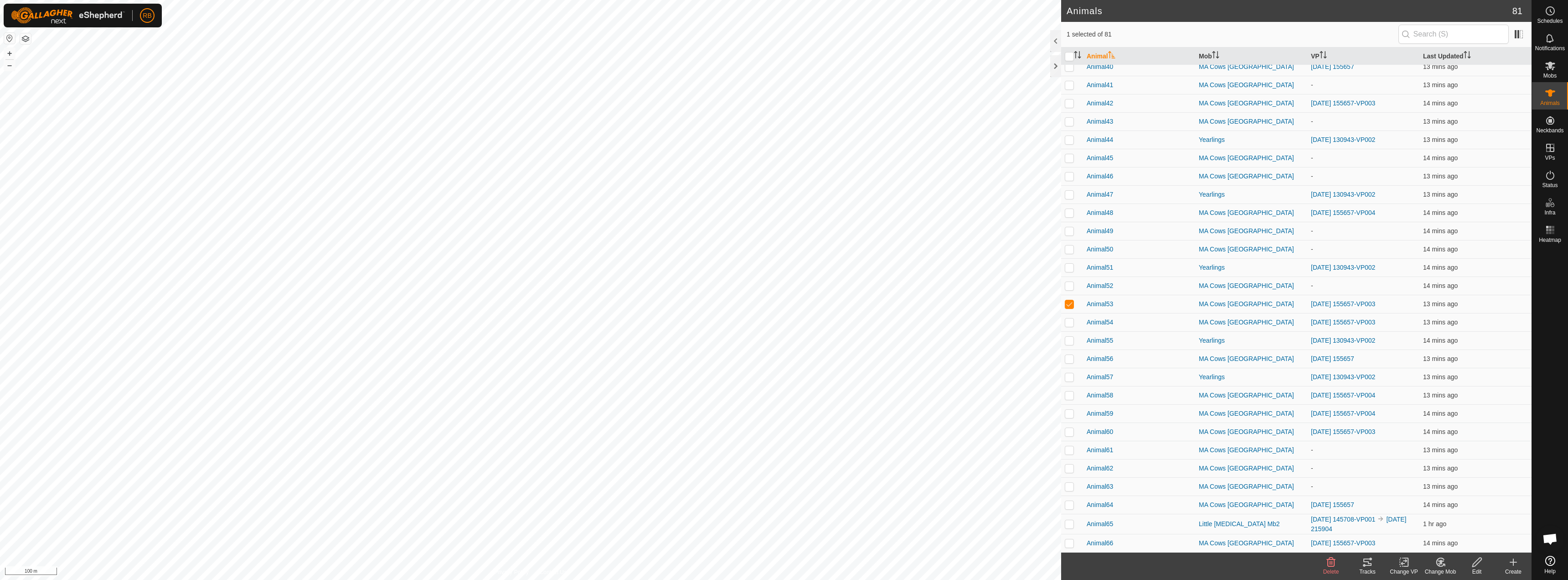
click at [1329, 300] on link "[DATE] 155657-VP003" at bounding box center [1343, 303] width 64 height 7
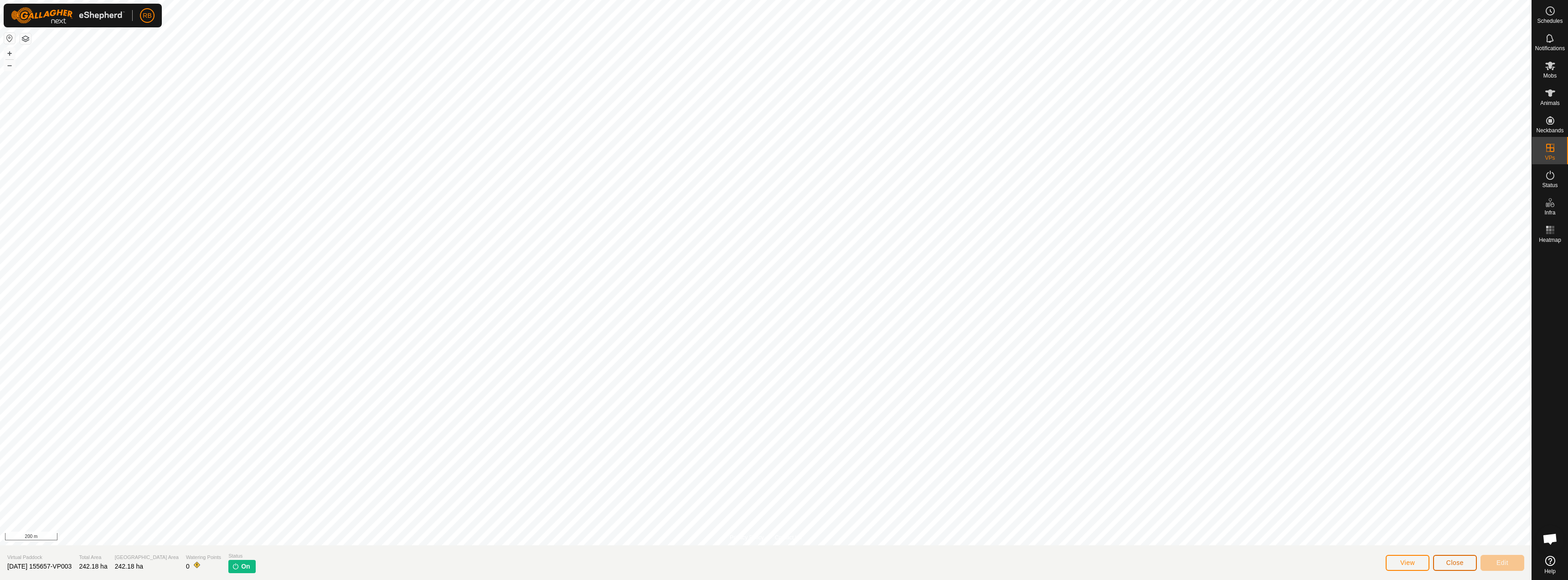
click at [1456, 559] on span "Close" at bounding box center [1454, 562] width 17 height 7
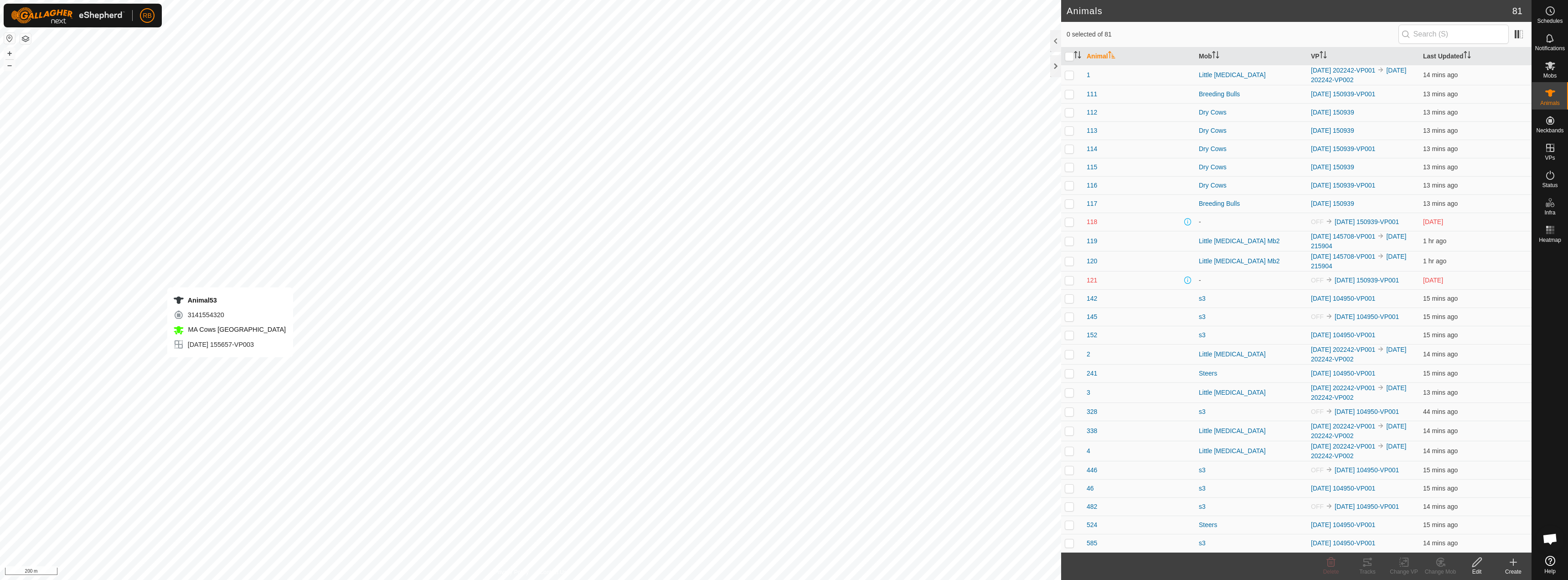
checkbox input "true"
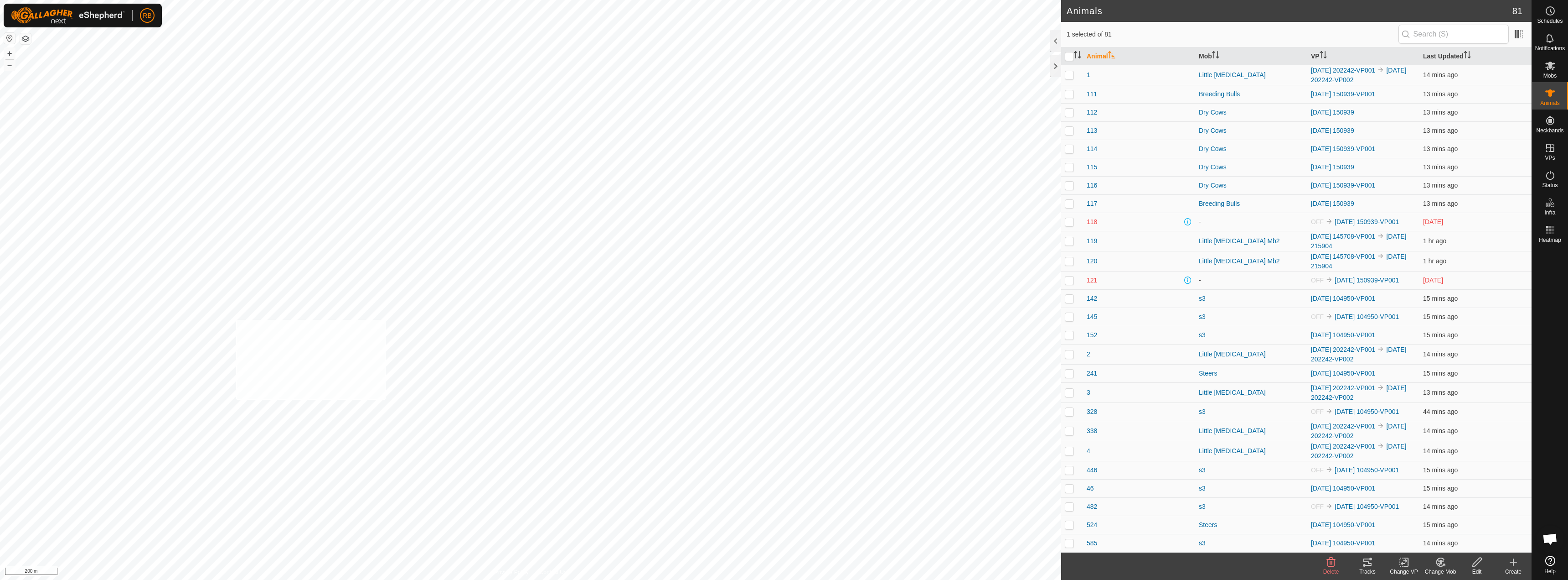
checkbox input "true"
click at [1372, 568] on div "Tracks" at bounding box center [1367, 572] width 37 height 8
